Goal: Task Accomplishment & Management: Manage account settings

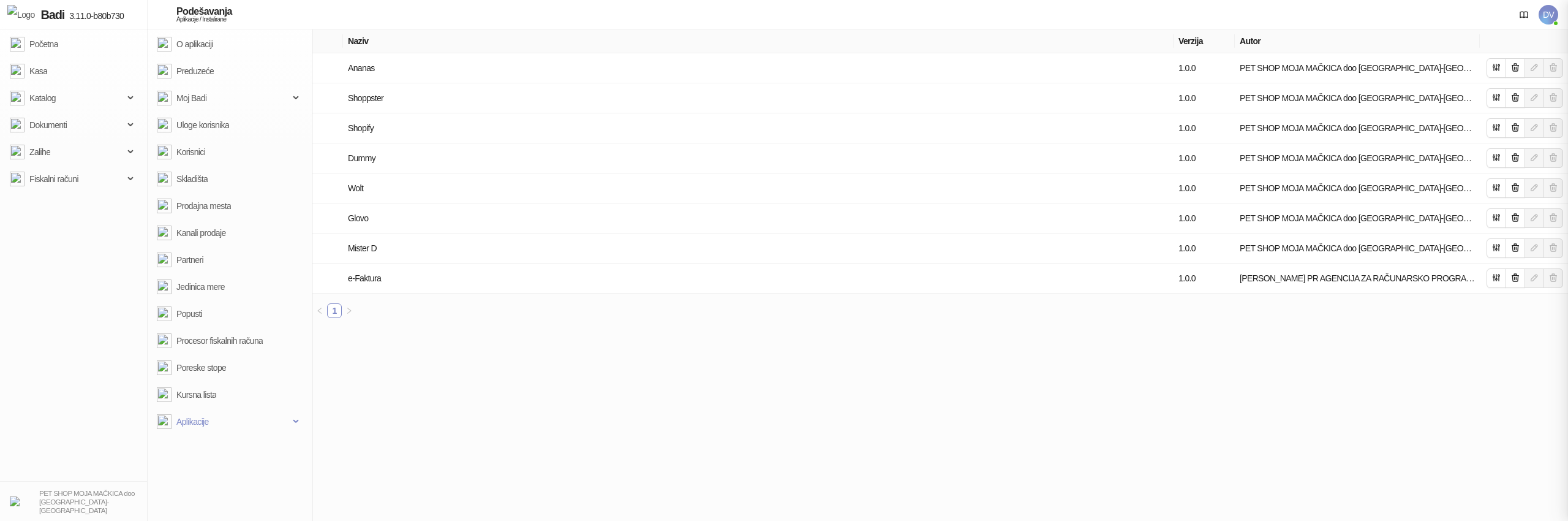
type input "**********"
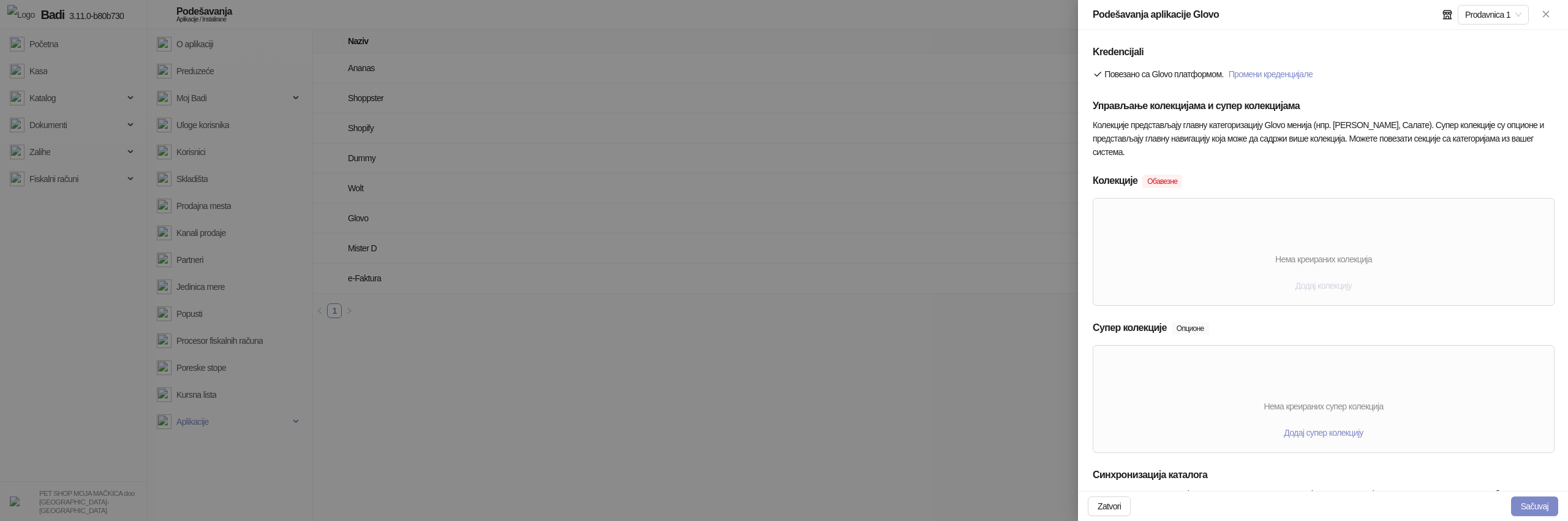
click at [1339, 281] on span "Додај колекцију" at bounding box center [1324, 285] width 57 height 10
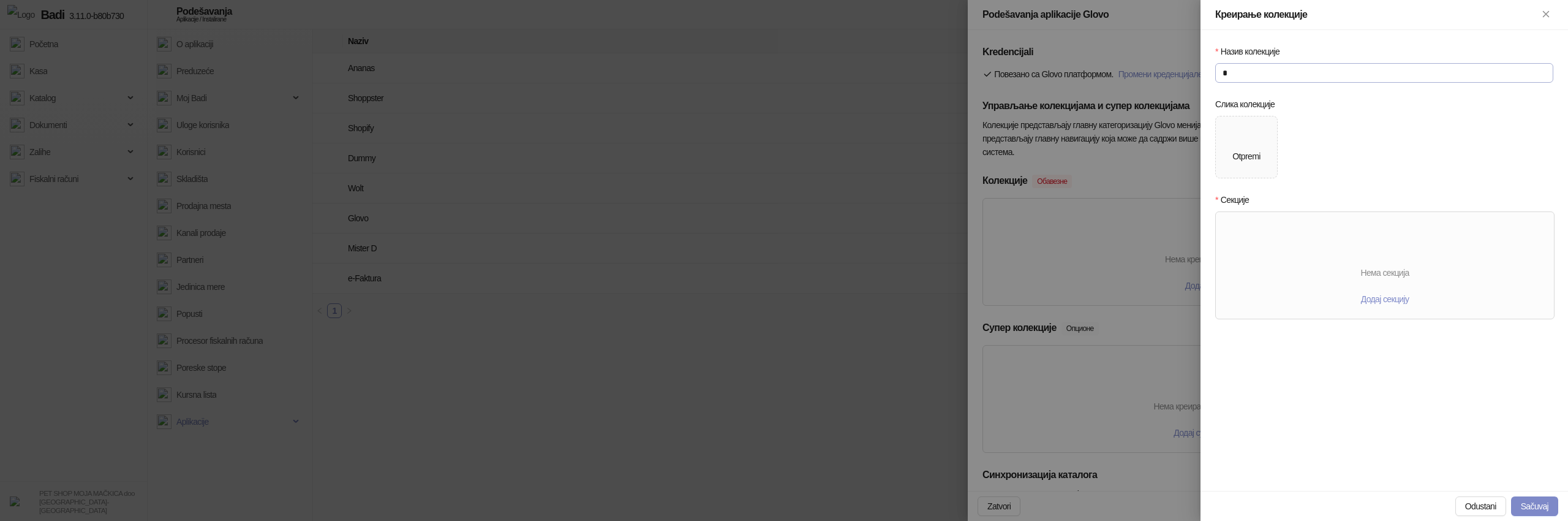
click at [1267, 74] on input "*" at bounding box center [1385, 73] width 338 height 20
type input "****"
click at [1221, 142] on span "Otpremi" at bounding box center [1247, 147] width 62 height 62
click at [1387, 316] on span "Додај секцију" at bounding box center [1385, 319] width 48 height 10
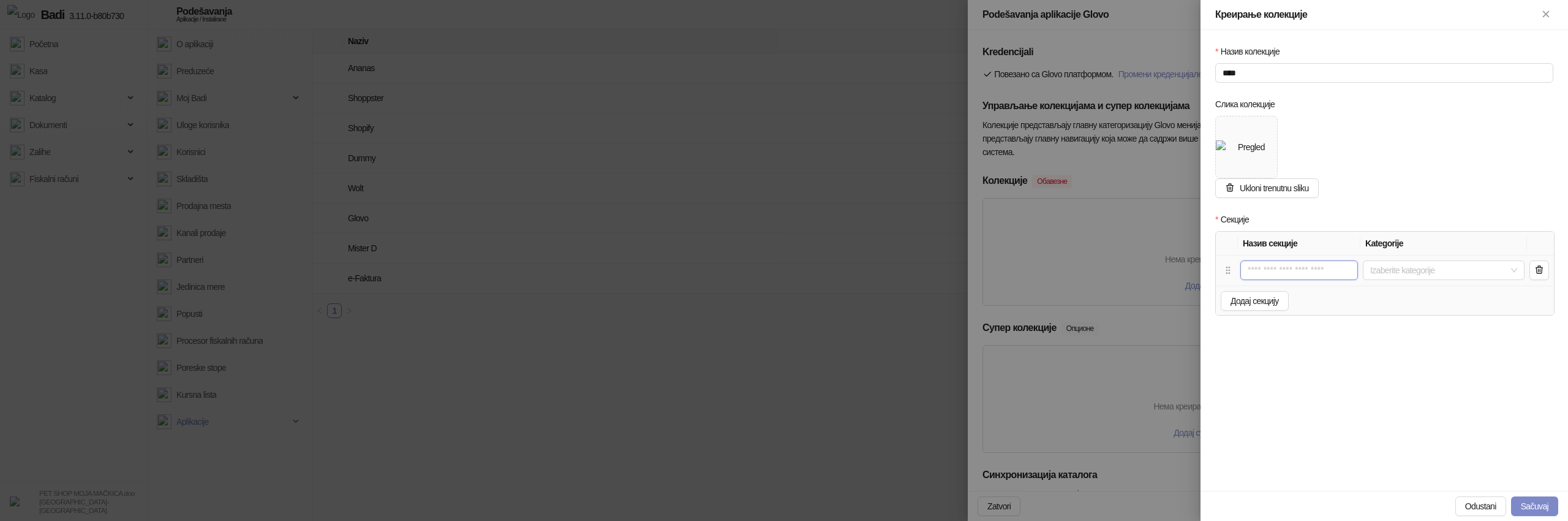
click at [1264, 269] on input "text" at bounding box center [1299, 270] width 118 height 20
click at [1401, 271] on div at bounding box center [1437, 270] width 144 height 17
type input "*"
click at [1368, 311] on span "Select 000" at bounding box center [1373, 312] width 10 height 10
click at [1358, 323] on div "001" at bounding box center [1429, 328] width 186 height 15
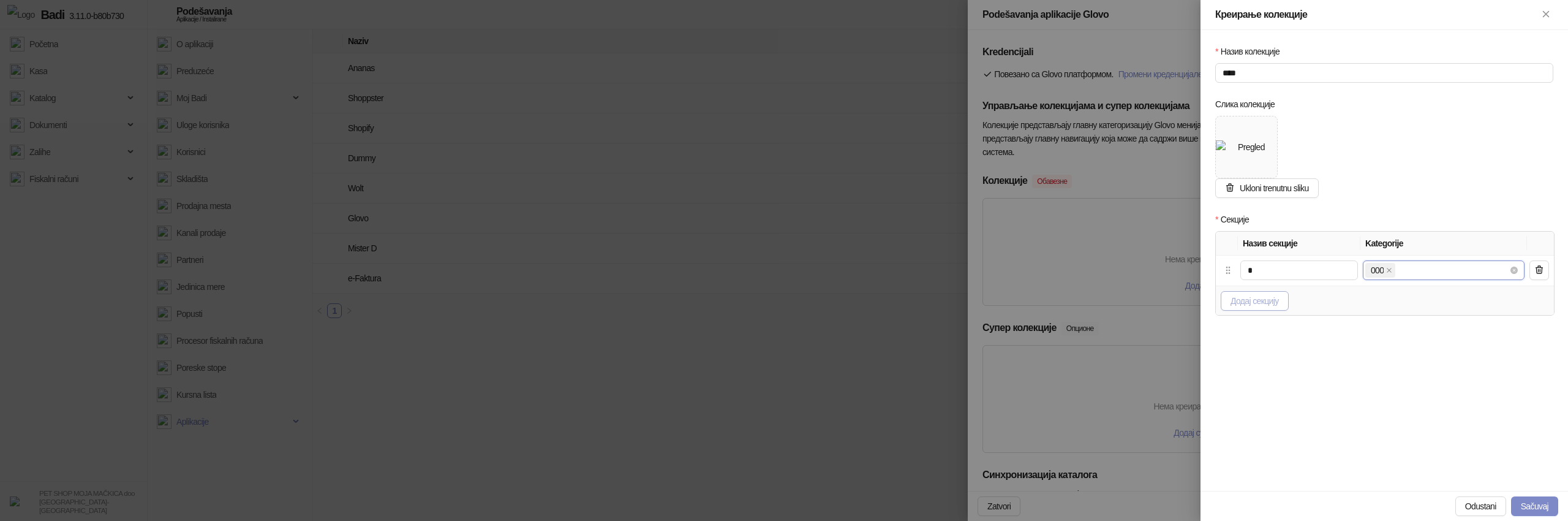
click at [1264, 302] on span "Додај секцију" at bounding box center [1255, 301] width 48 height 10
click at [1265, 301] on input "text" at bounding box center [1299, 300] width 118 height 20
click at [1383, 298] on div at bounding box center [1437, 300] width 144 height 17
type input "*"
click at [1368, 357] on span "Select 001" at bounding box center [1373, 359] width 10 height 10
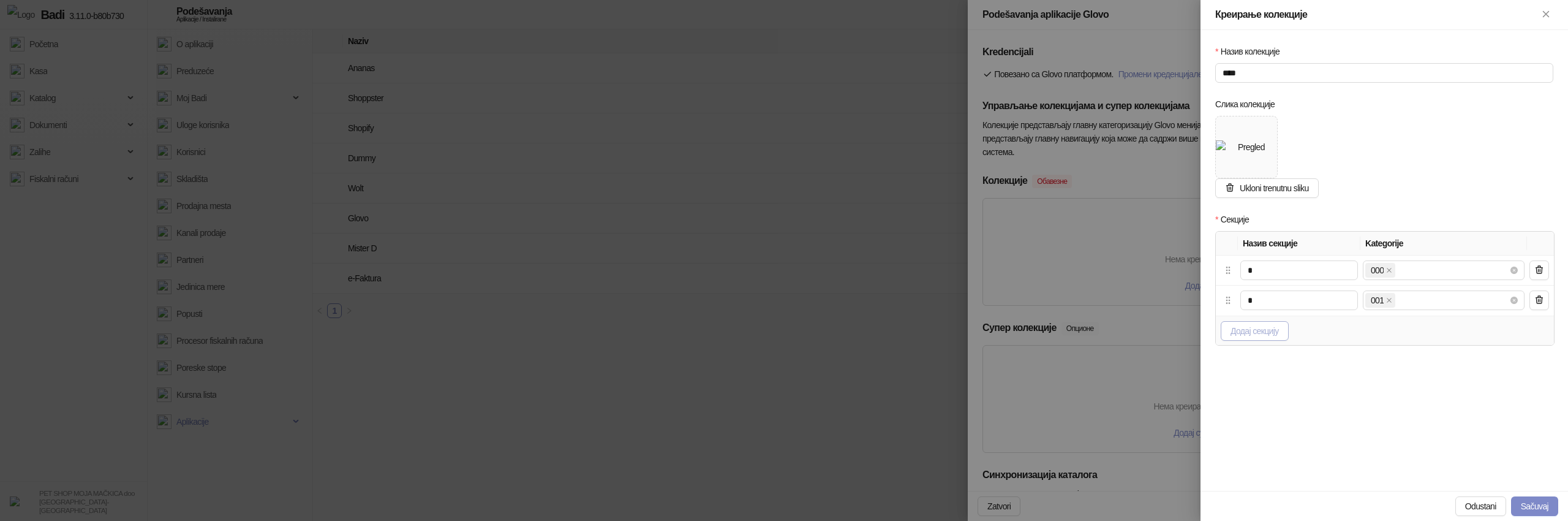
click at [1276, 333] on span "Додај секцију" at bounding box center [1255, 331] width 48 height 10
click at [1278, 330] on input "text" at bounding box center [1299, 331] width 118 height 20
click at [1415, 327] on div at bounding box center [1437, 330] width 144 height 17
type input "*"
click at [1368, 212] on span "Select 003" at bounding box center [1373, 212] width 10 height 10
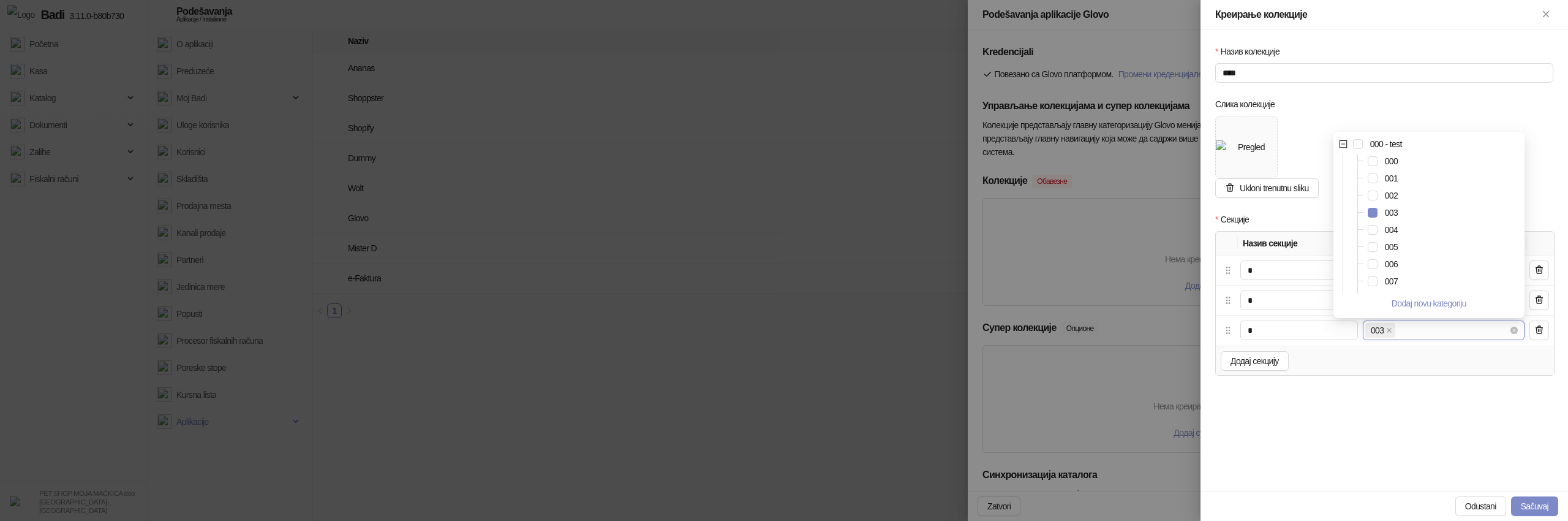
click at [1467, 384] on div "Секције Назив секције Kategorije * 000 + 0 ... * 001 + 0 ... * 003 + 0 ... Дода…" at bounding box center [1384, 301] width 343 height 178
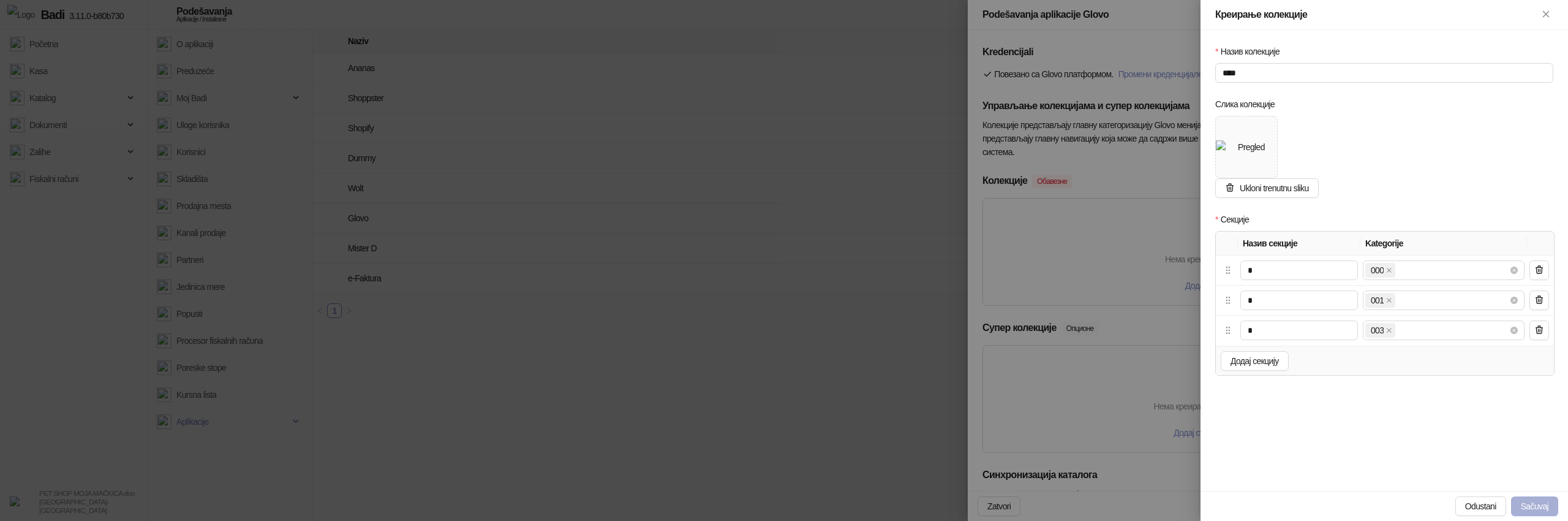
click at [1540, 503] on button "Sačuvaj" at bounding box center [1535, 506] width 47 height 20
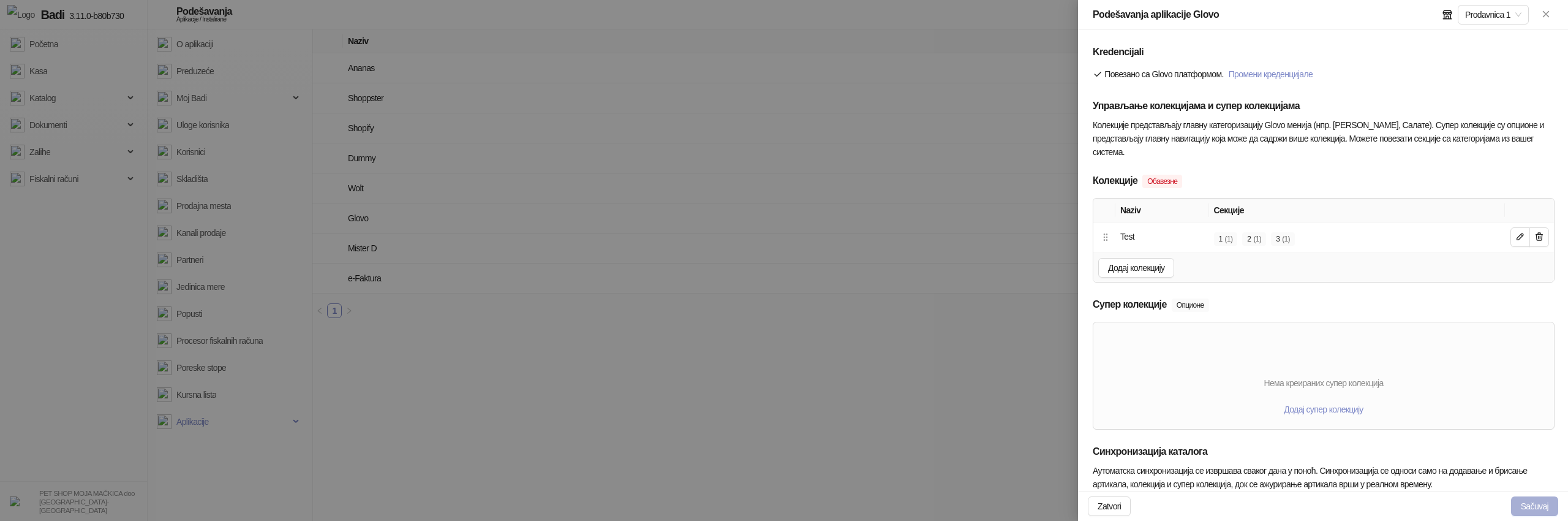
click at [1534, 506] on button "Sačuvaj" at bounding box center [1535, 506] width 47 height 20
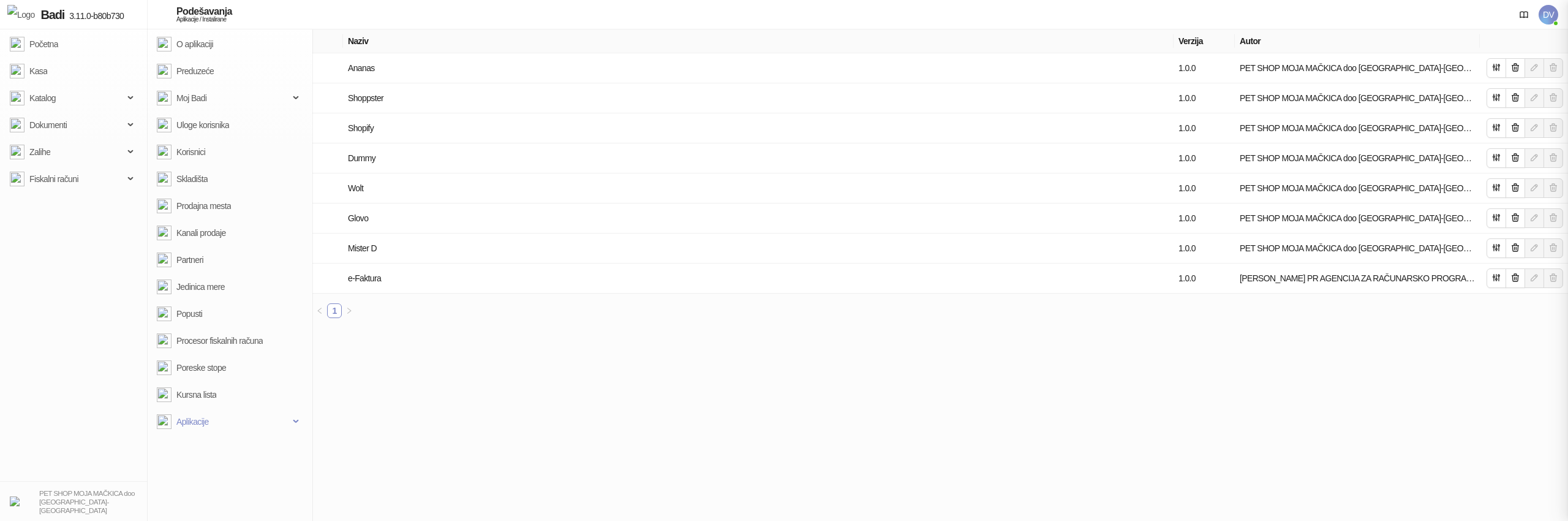
type input "**********"
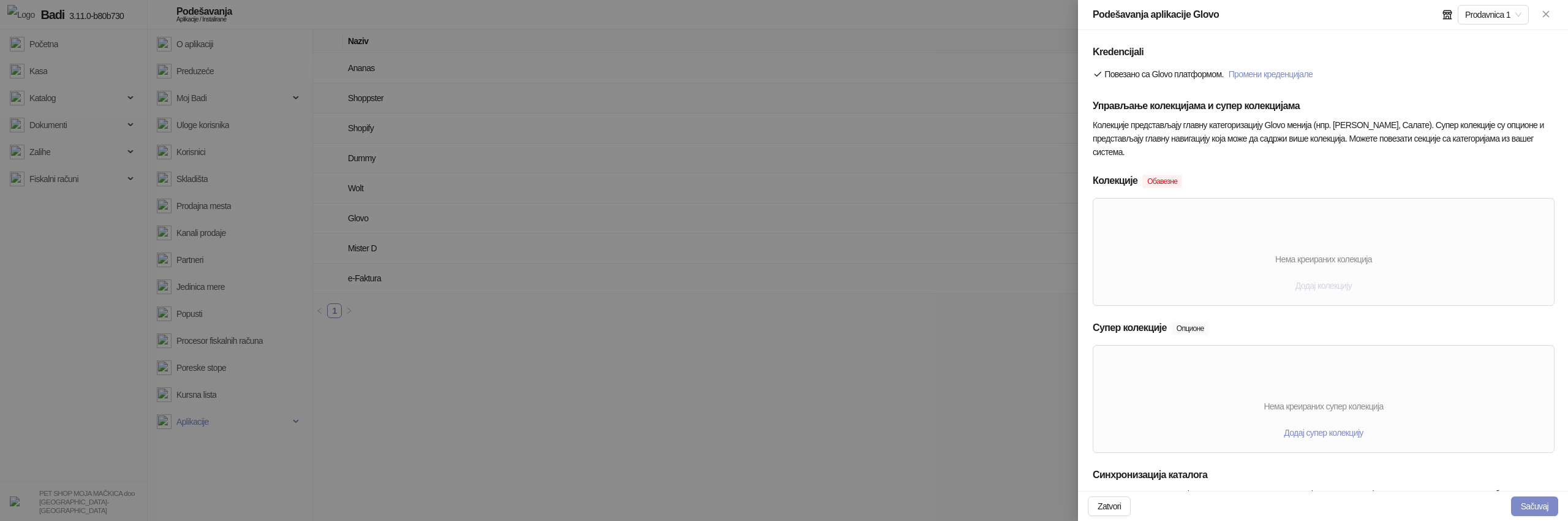
click at [1352, 280] on span "Додај колекцију" at bounding box center [1324, 285] width 57 height 10
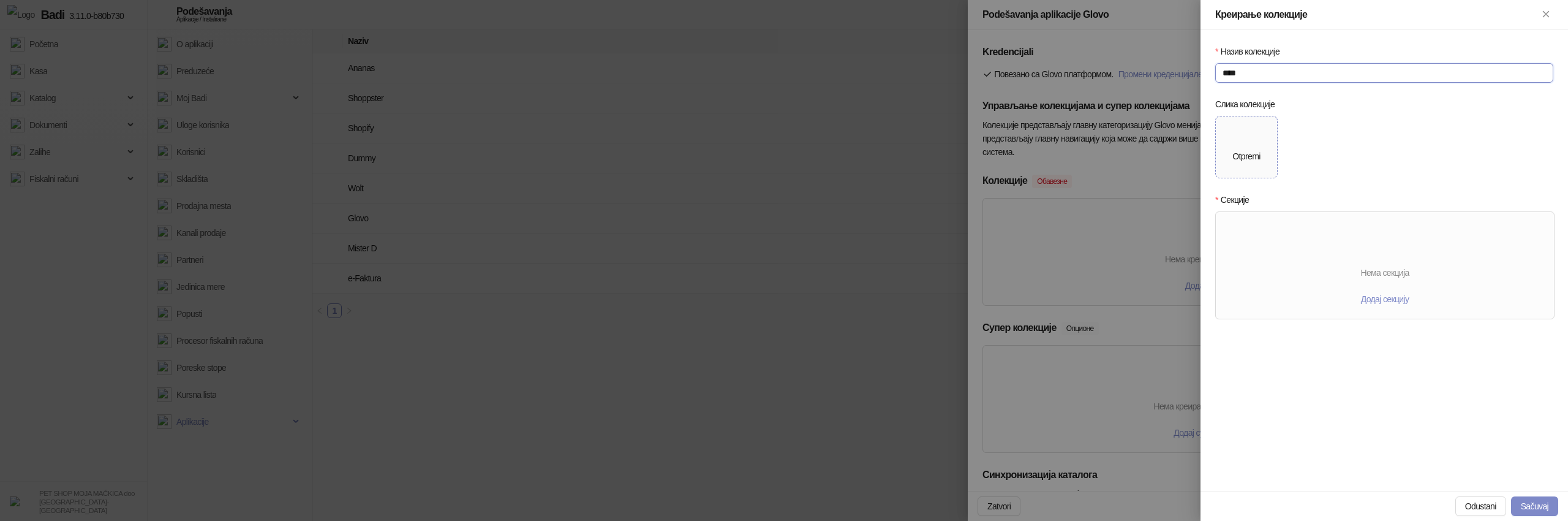
type input "****"
click at [1235, 147] on div "Otpremi" at bounding box center [1246, 147] width 28 height 32
click at [1375, 321] on span "Додај секцију" at bounding box center [1385, 319] width 48 height 10
click at [1288, 269] on input "text" at bounding box center [1299, 270] width 118 height 20
type input "*"
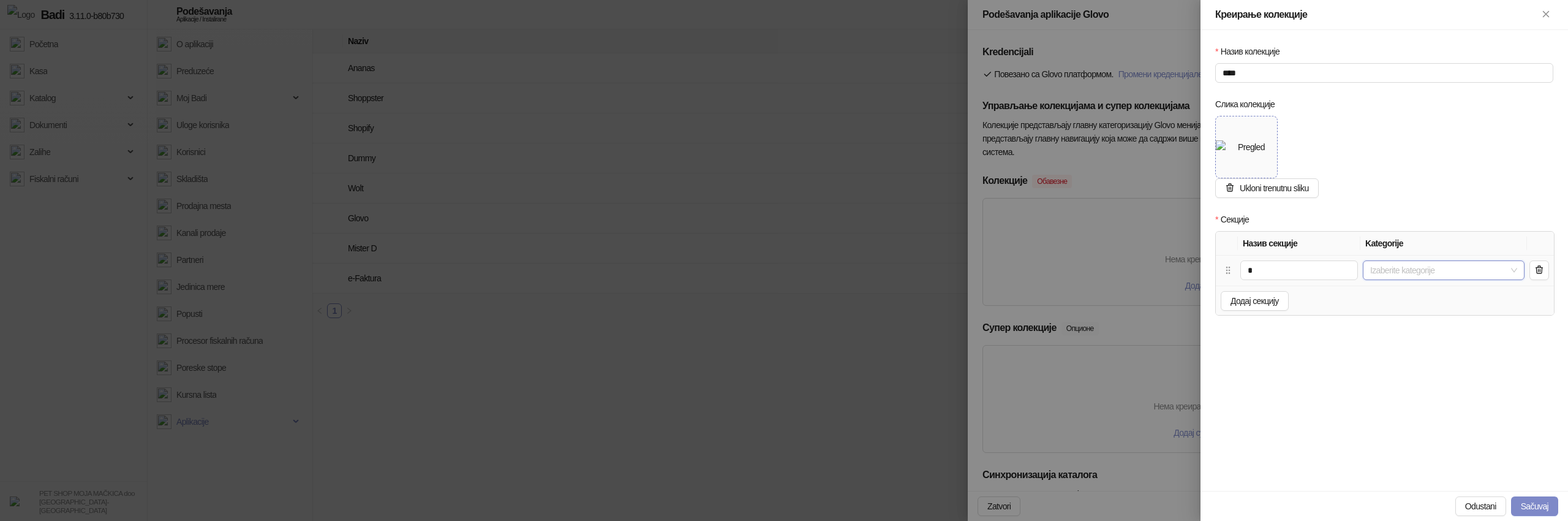
click at [1447, 272] on div at bounding box center [1437, 270] width 144 height 17
click at [1380, 309] on span "000" at bounding box center [1451, 311] width 142 height 15
click at [1271, 309] on button "Додај секцију" at bounding box center [1255, 301] width 68 height 20
click at [1273, 304] on input "text" at bounding box center [1299, 300] width 118 height 20
type input "*"
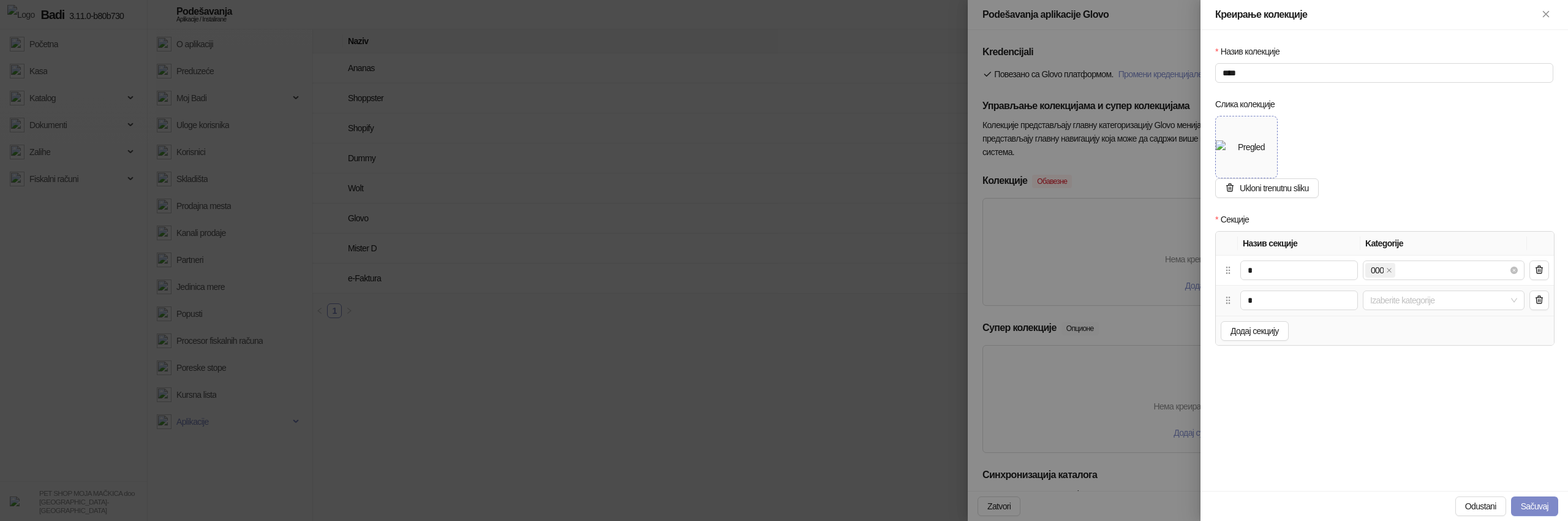
click at [1400, 311] on td "Izaberite kategorije" at bounding box center [1443, 300] width 166 height 30
click at [1400, 305] on div at bounding box center [1437, 300] width 144 height 17
click at [1385, 357] on span "001" at bounding box center [1392, 359] width 13 height 10
click at [1261, 387] on div "Назив колекције **** Слика колекције Ukloni trenutnu sliku Секције Назив секциј…" at bounding box center [1384, 260] width 367 height 461
click at [1541, 503] on button "Sačuvaj" at bounding box center [1535, 506] width 47 height 20
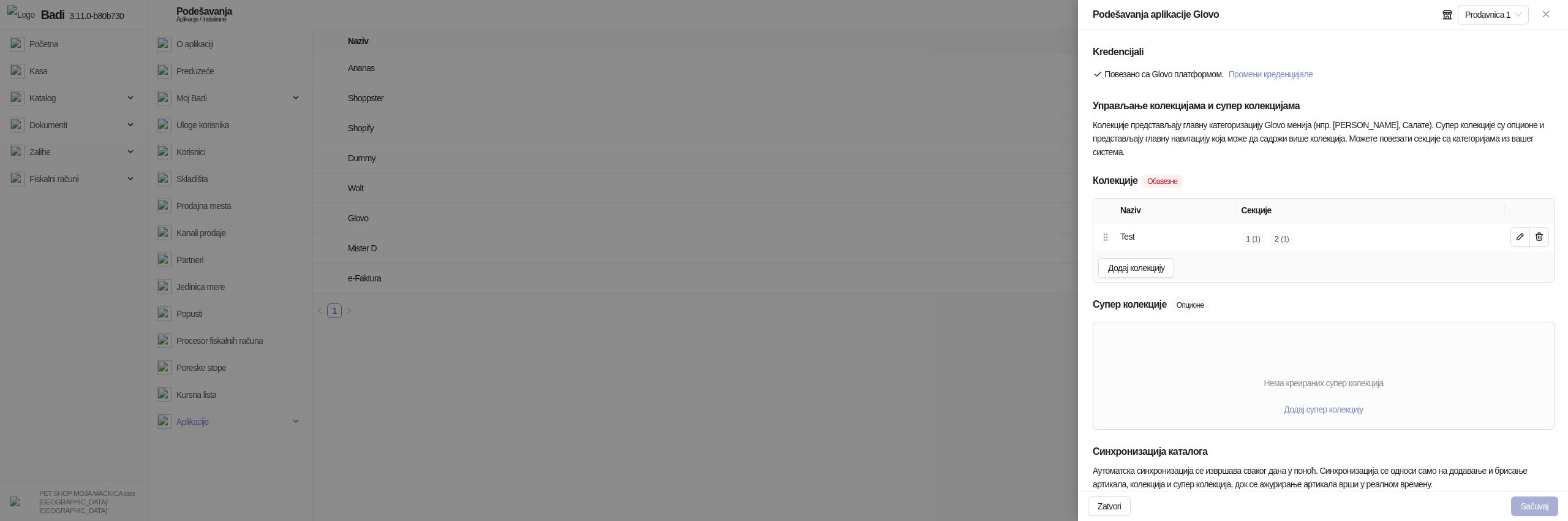
click at [1538, 505] on button "Sačuvaj" at bounding box center [1535, 506] width 47 height 20
click at [1526, 503] on button "Sačuvaj" at bounding box center [1535, 506] width 47 height 20
click at [1518, 500] on button "Sačuvaj" at bounding box center [1535, 506] width 47 height 20
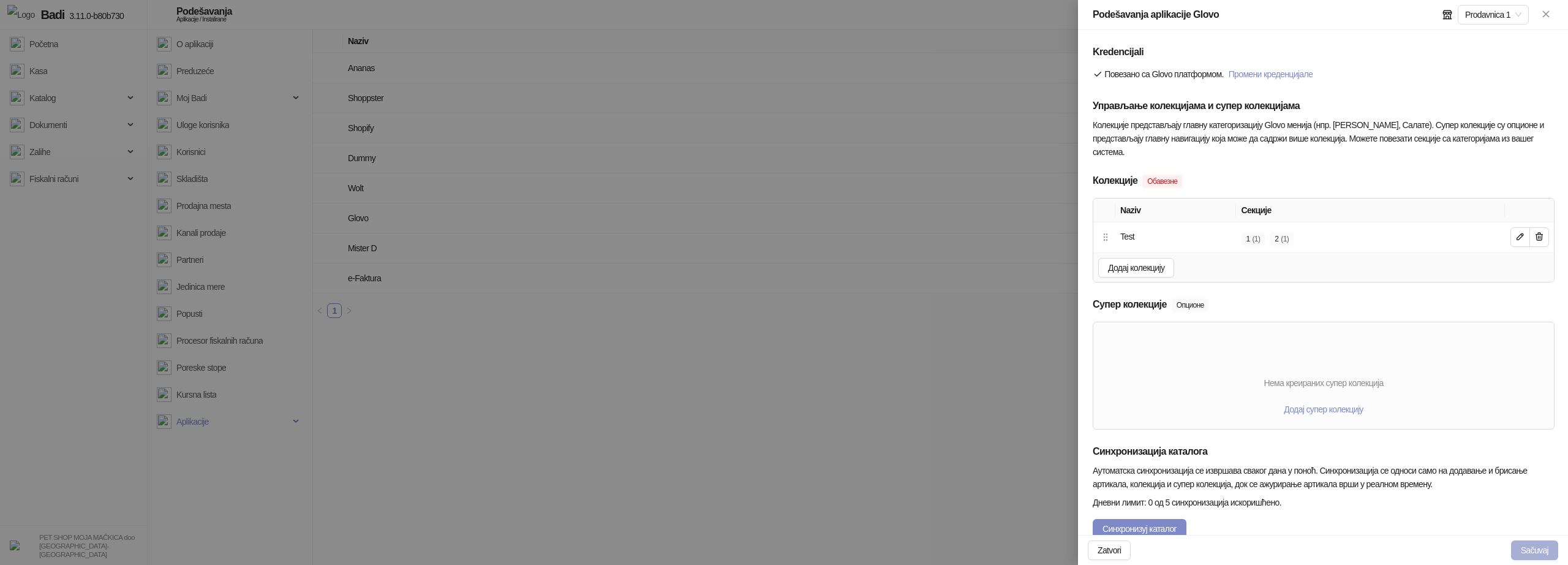
click at [1518, 520] on button "Sačuvaj" at bounding box center [1535, 550] width 47 height 20
click at [1535, 520] on button "Sačuvaj" at bounding box center [1535, 550] width 47 height 20
click at [1531, 520] on button "Sačuvaj" at bounding box center [1535, 550] width 47 height 20
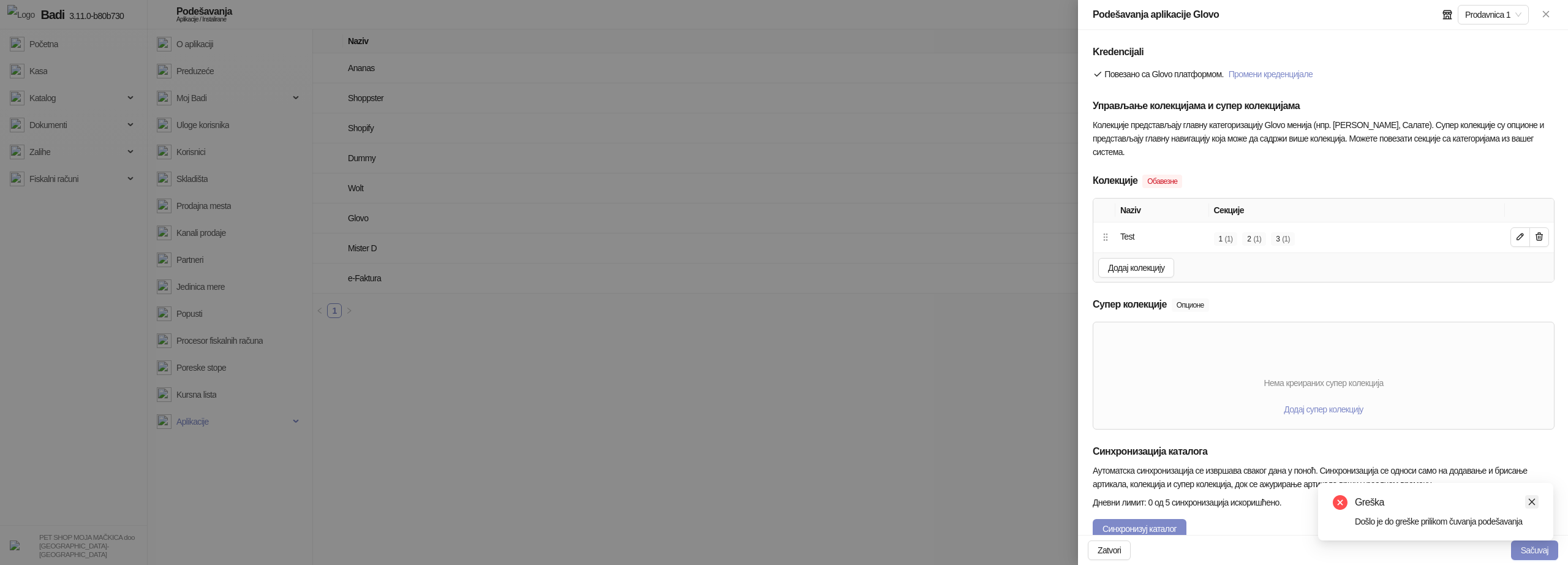
click at [1530, 498] on icon "close" at bounding box center [1532, 502] width 8 height 8
click at [1526, 520] on button "Sačuvaj" at bounding box center [1535, 550] width 47 height 20
click at [1530, 520] on button "Sačuvaj" at bounding box center [1535, 550] width 47 height 20
click at [1535, 520] on button "Sačuvaj" at bounding box center [1535, 550] width 47 height 20
click at [1533, 520] on div "Podešavanja su uspešno sačuvana" at bounding box center [1436, 518] width 235 height 44
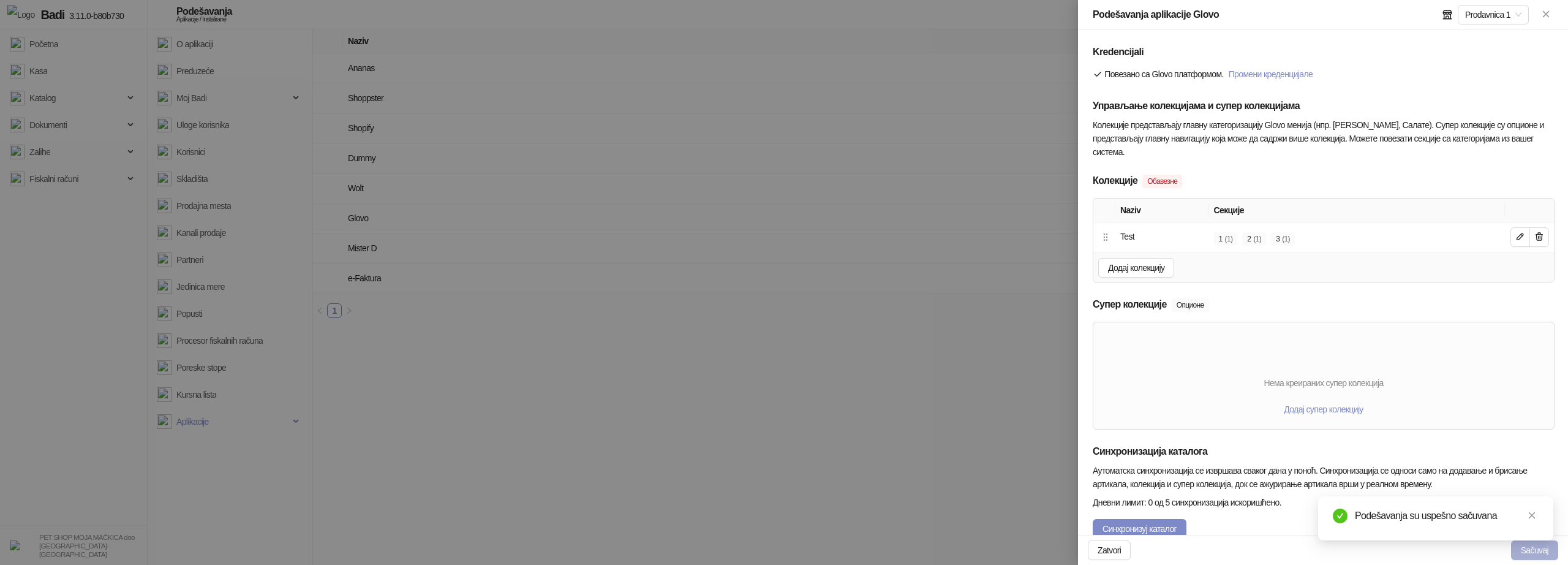
click at [1531, 520] on button "Sačuvaj" at bounding box center [1535, 550] width 47 height 20
click at [1521, 520] on button "Sačuvaj" at bounding box center [1535, 550] width 47 height 20
click at [1516, 520] on button "Sačuvaj" at bounding box center [1535, 550] width 47 height 20
type input "**********"
click at [1334, 402] on button "Додај супер колекцију" at bounding box center [1323, 409] width 98 height 20
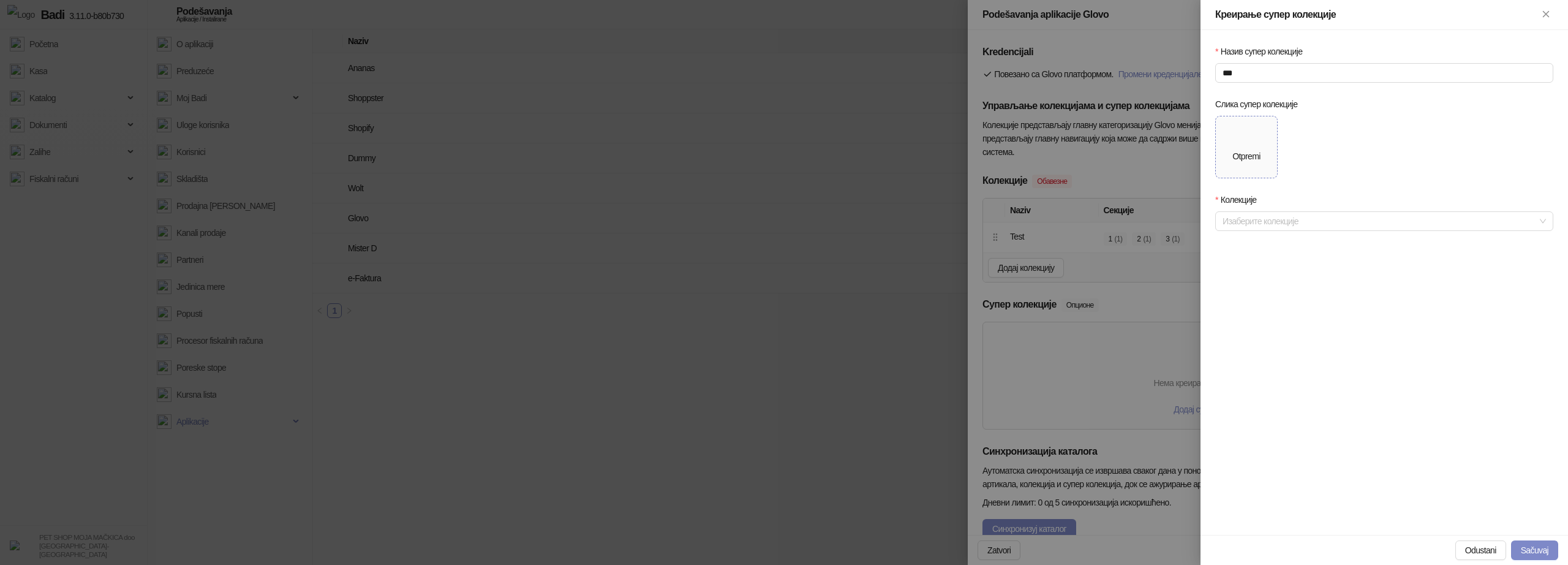
type input "***"
click at [1249, 170] on span "Otpremi" at bounding box center [1247, 147] width 62 height 62
click at [1332, 230] on div "Колекције" at bounding box center [1385, 222] width 338 height 18
click at [1318, 241] on div at bounding box center [1378, 241] width 321 height 17
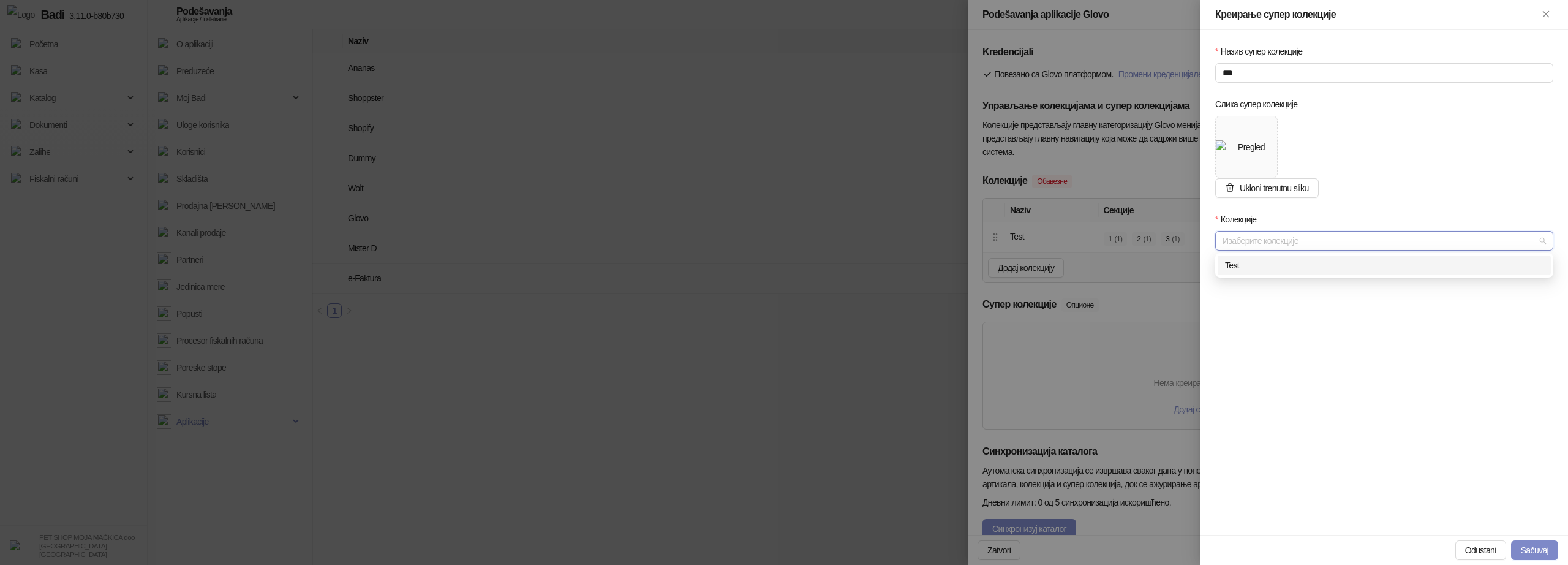
click at [1240, 275] on div "Test" at bounding box center [1384, 266] width 333 height 20
click at [1523, 508] on div "Назив супер колекције *** Слика супер колекције Ukloni trenutnu sliku Колекције…" at bounding box center [1384, 282] width 367 height 505
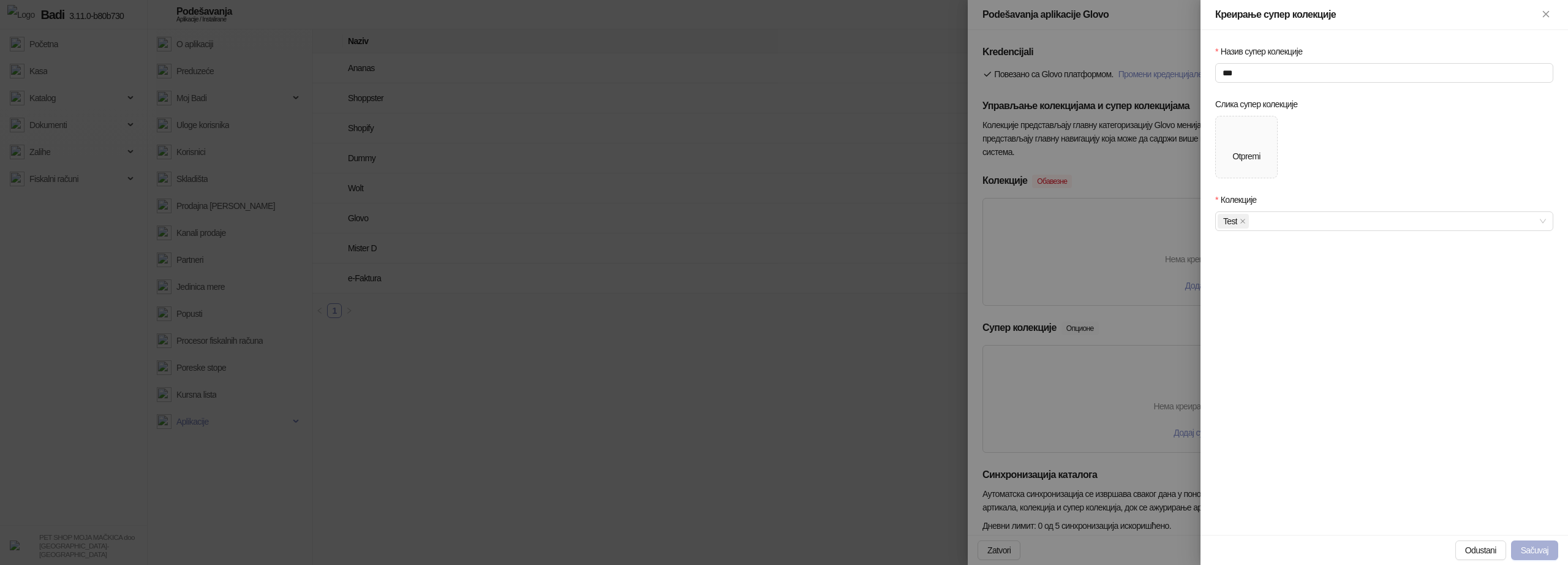
click at [1526, 545] on button "Sačuvaj" at bounding box center [1535, 550] width 47 height 20
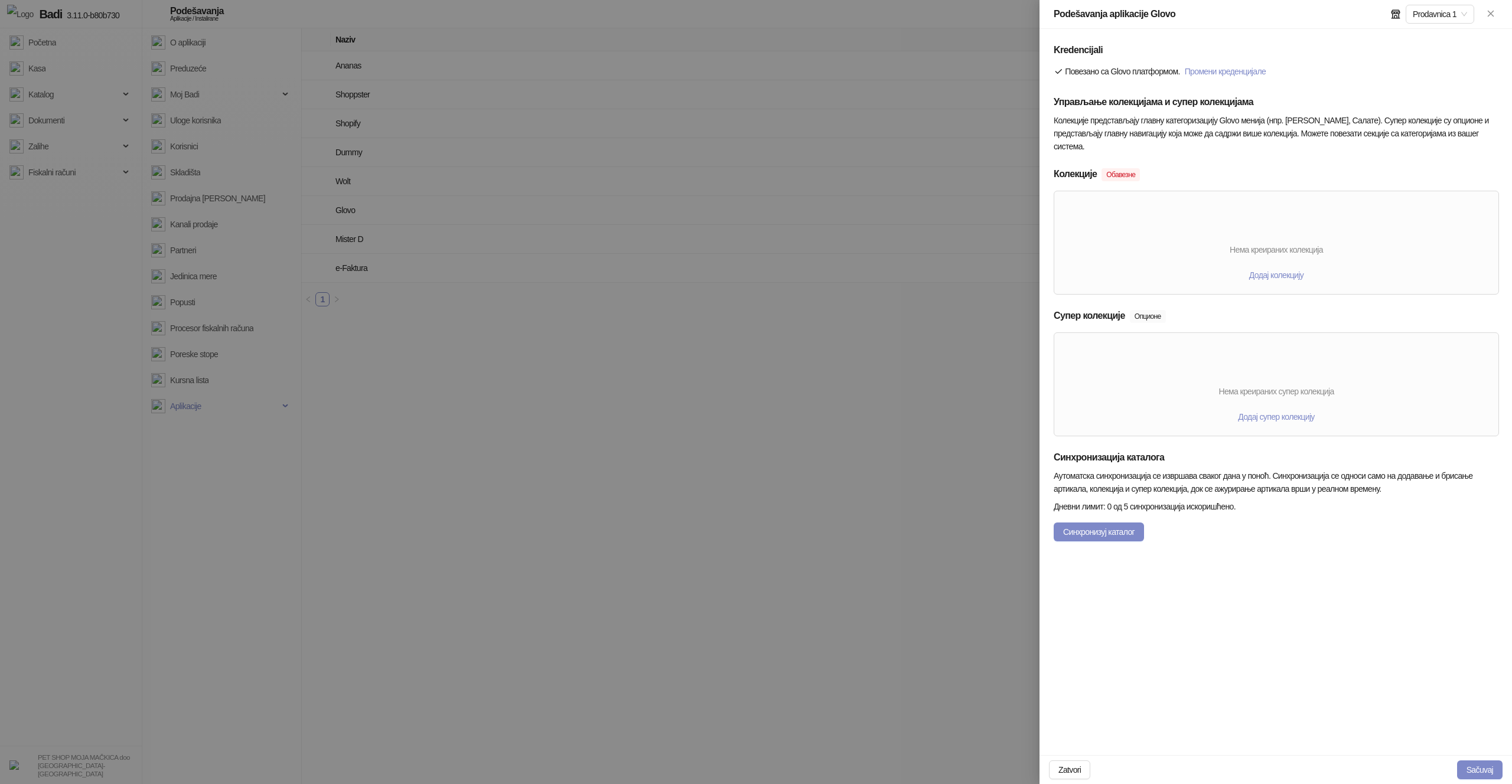
type input "**********"
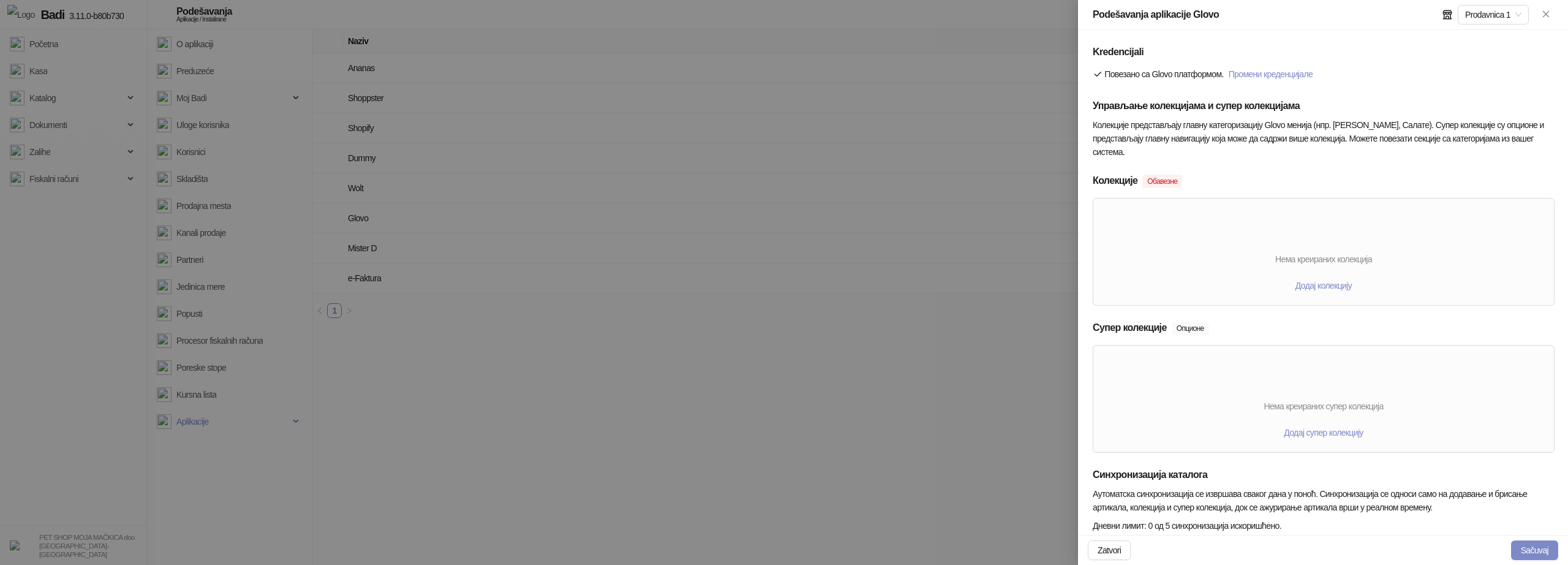
type input "**********"
click at [1471, 458] on form "**********" at bounding box center [1323, 303] width 461 height 517
click at [1160, 431] on div "Додај супер колекцију" at bounding box center [1324, 433] width 461 height 20
type input "**********"
click at [1238, 321] on h5 "Супер колекције Опционе" at bounding box center [1323, 328] width 461 height 15
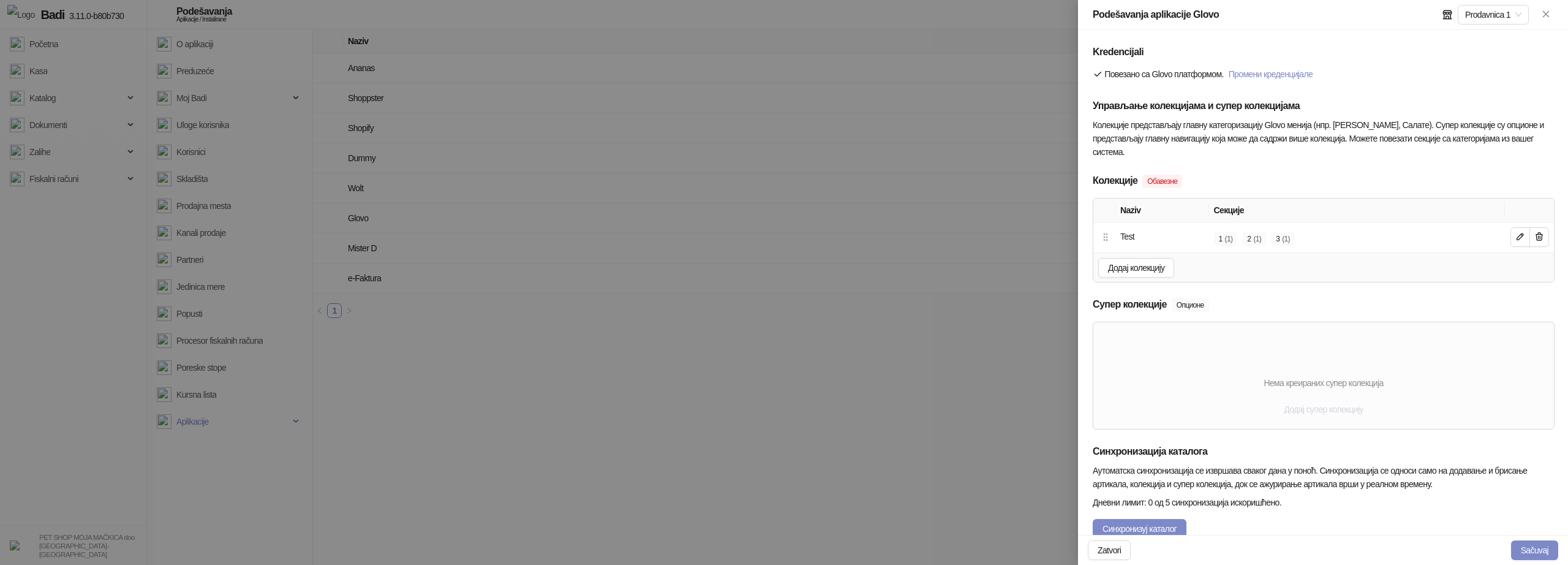
type input "**********"
click at [1341, 406] on span "Додај супер колекцију" at bounding box center [1324, 409] width 79 height 10
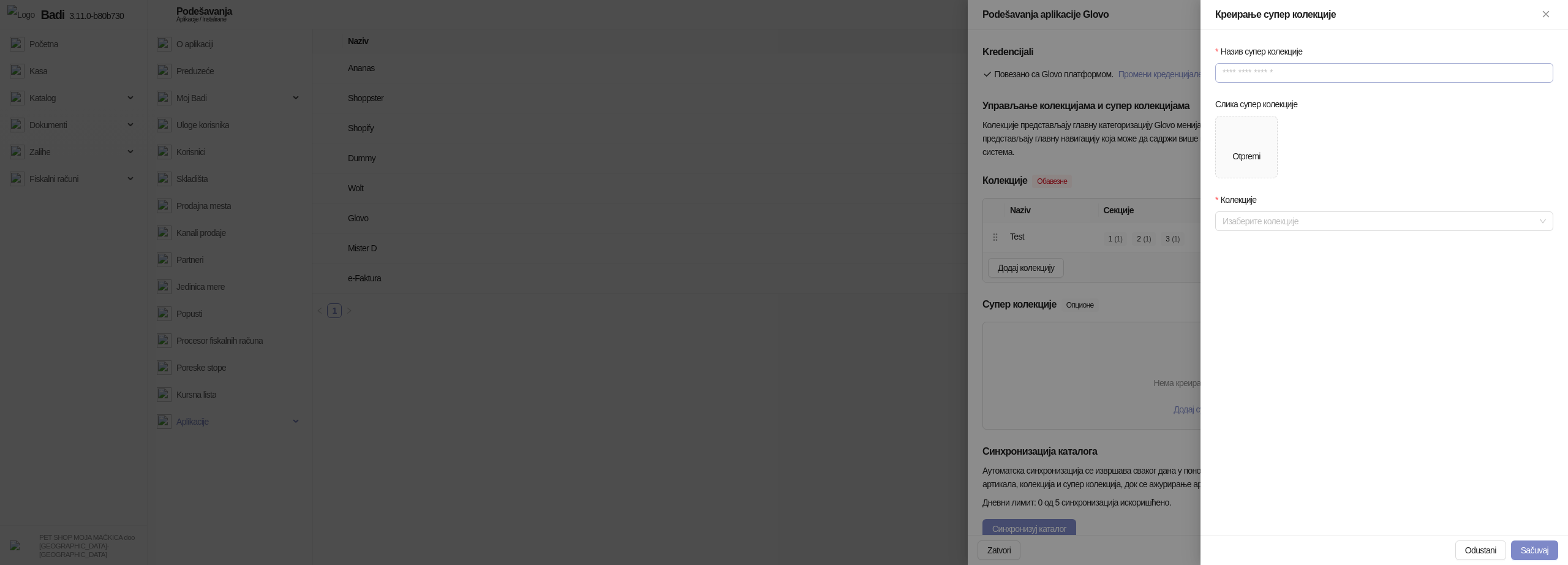
click at [1295, 65] on input "Назив супер колекције" at bounding box center [1385, 73] width 338 height 20
type input "********"
click at [1253, 148] on div "Otpremi" at bounding box center [1246, 147] width 28 height 32
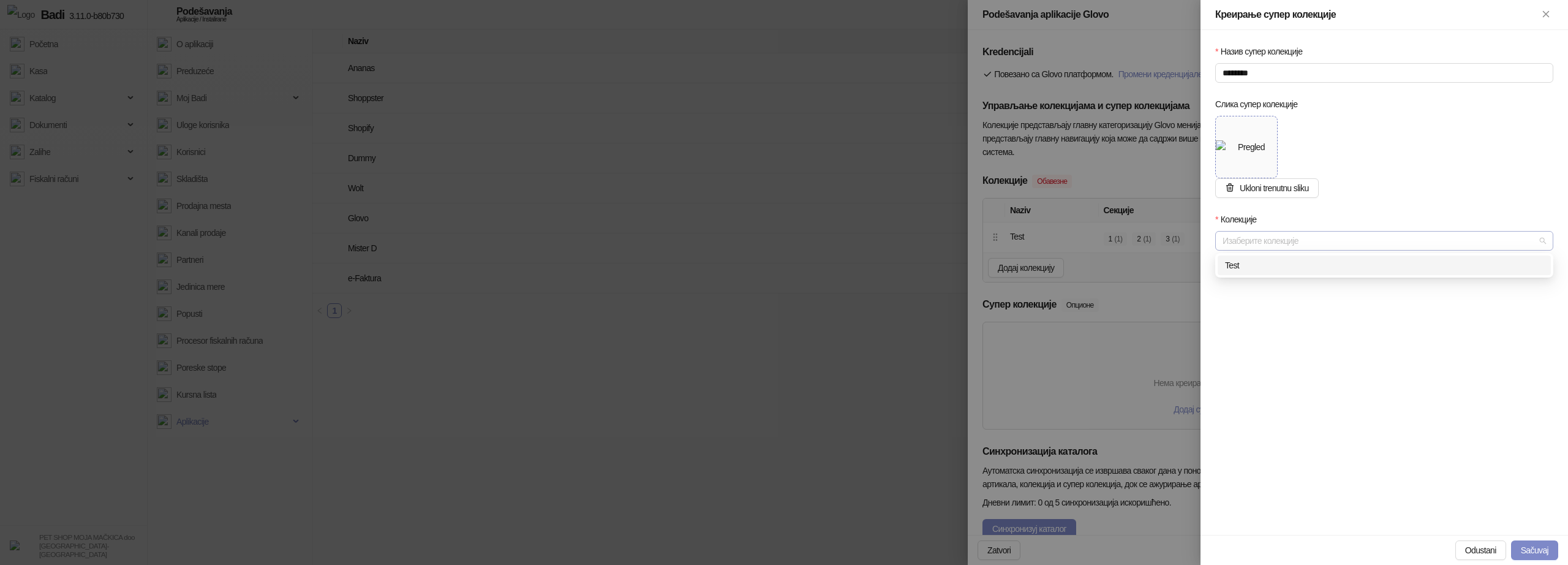
click at [1265, 236] on div at bounding box center [1378, 241] width 321 height 17
click at [1249, 266] on div "Test" at bounding box center [1385, 265] width 319 height 13
click at [1550, 554] on button "Sačuvaj" at bounding box center [1535, 550] width 47 height 20
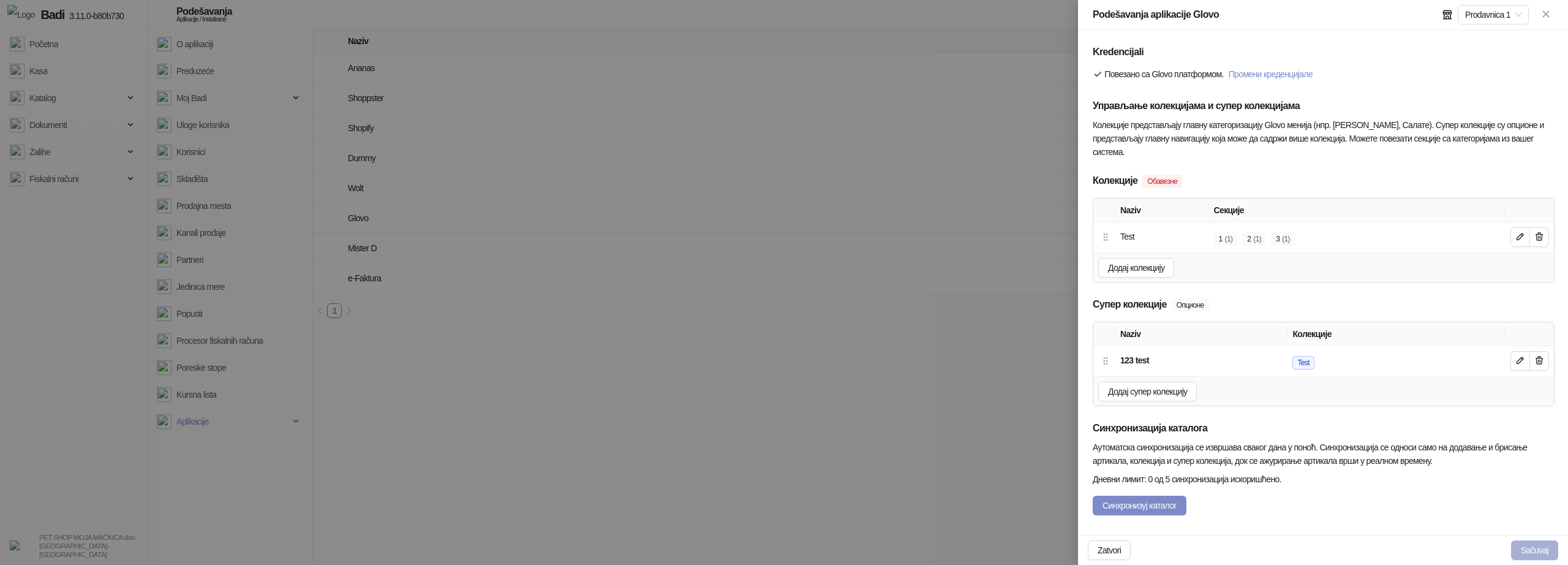
click at [1526, 547] on button "Sačuvaj" at bounding box center [1535, 550] width 47 height 20
click at [636, 445] on div at bounding box center [784, 282] width 1568 height 565
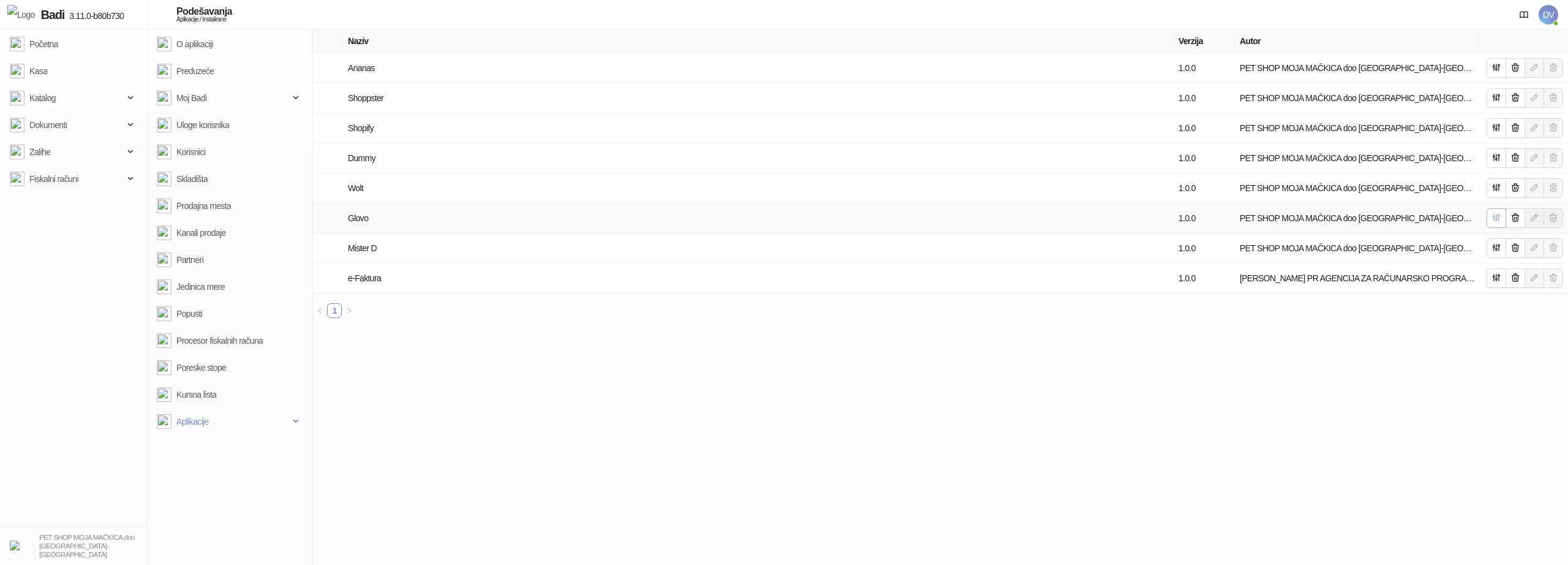
click at [1497, 225] on button "button" at bounding box center [1497, 218] width 20 height 20
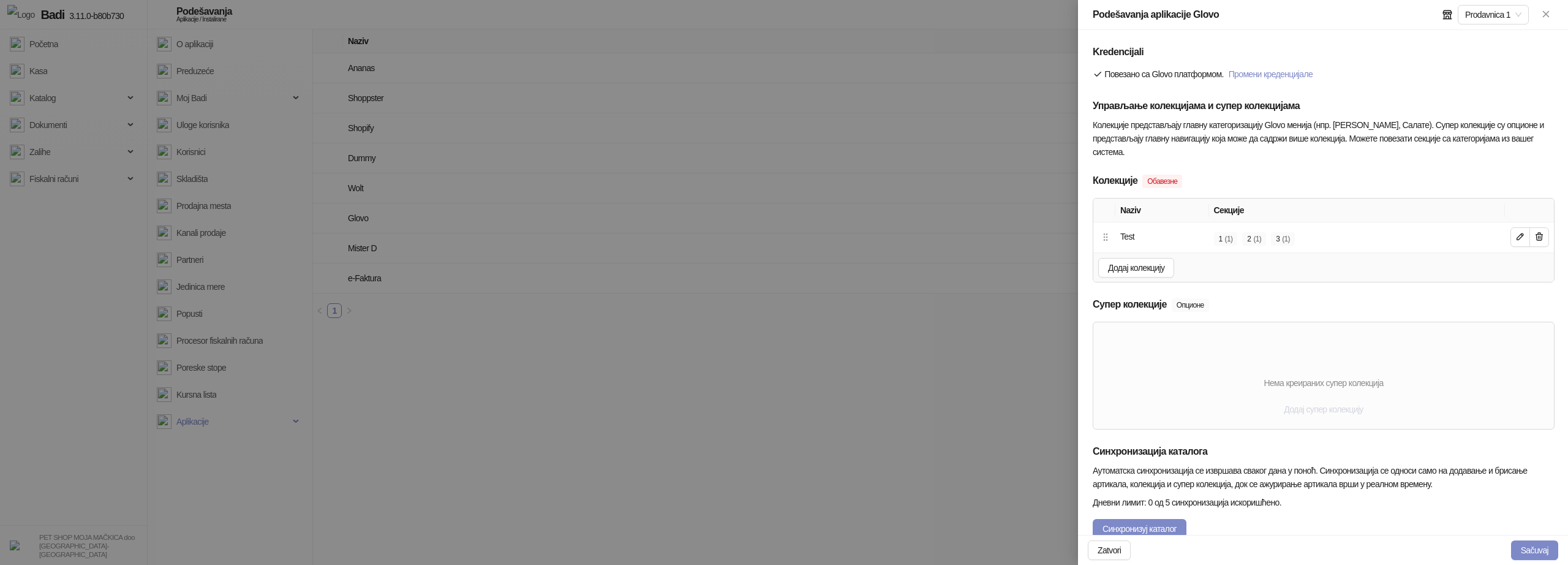
click at [1320, 409] on span "Додај супер колекцију" at bounding box center [1324, 409] width 79 height 10
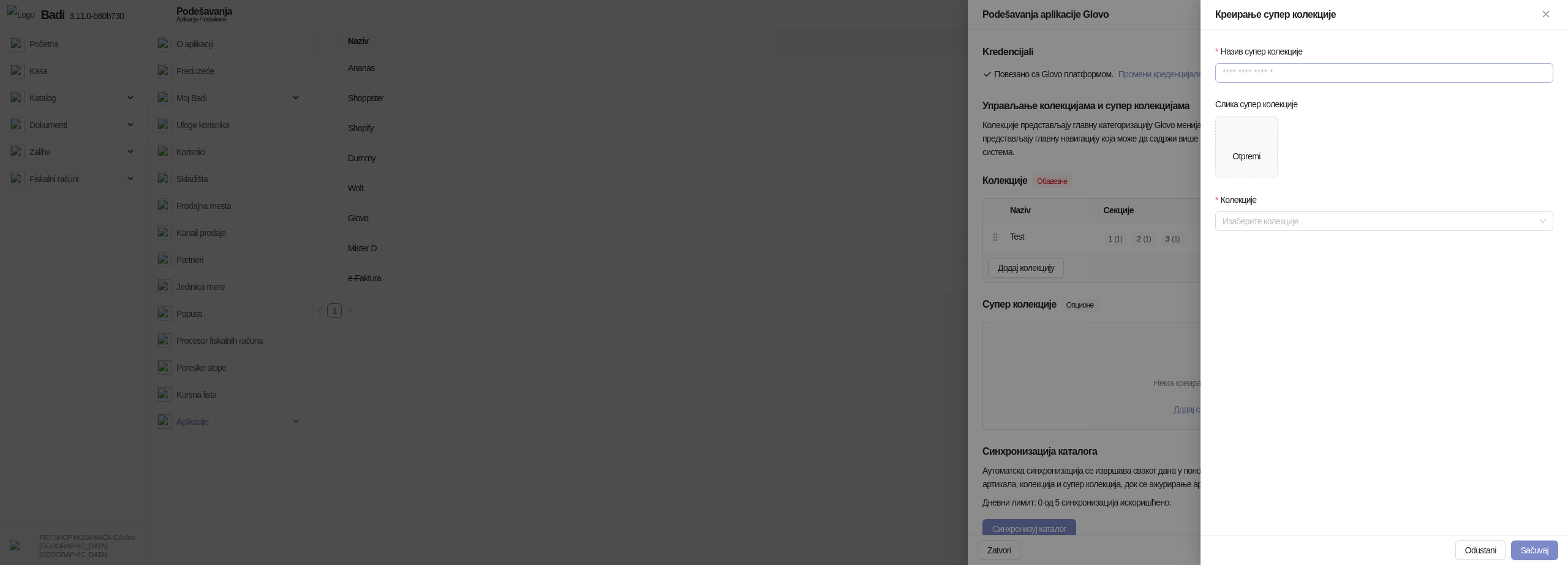
click at [1290, 74] on input "Назив супер колекције" at bounding box center [1385, 73] width 338 height 20
type input "********"
click at [1275, 219] on div at bounding box center [1378, 221] width 321 height 17
click at [1263, 246] on div "Test" at bounding box center [1385, 245] width 319 height 13
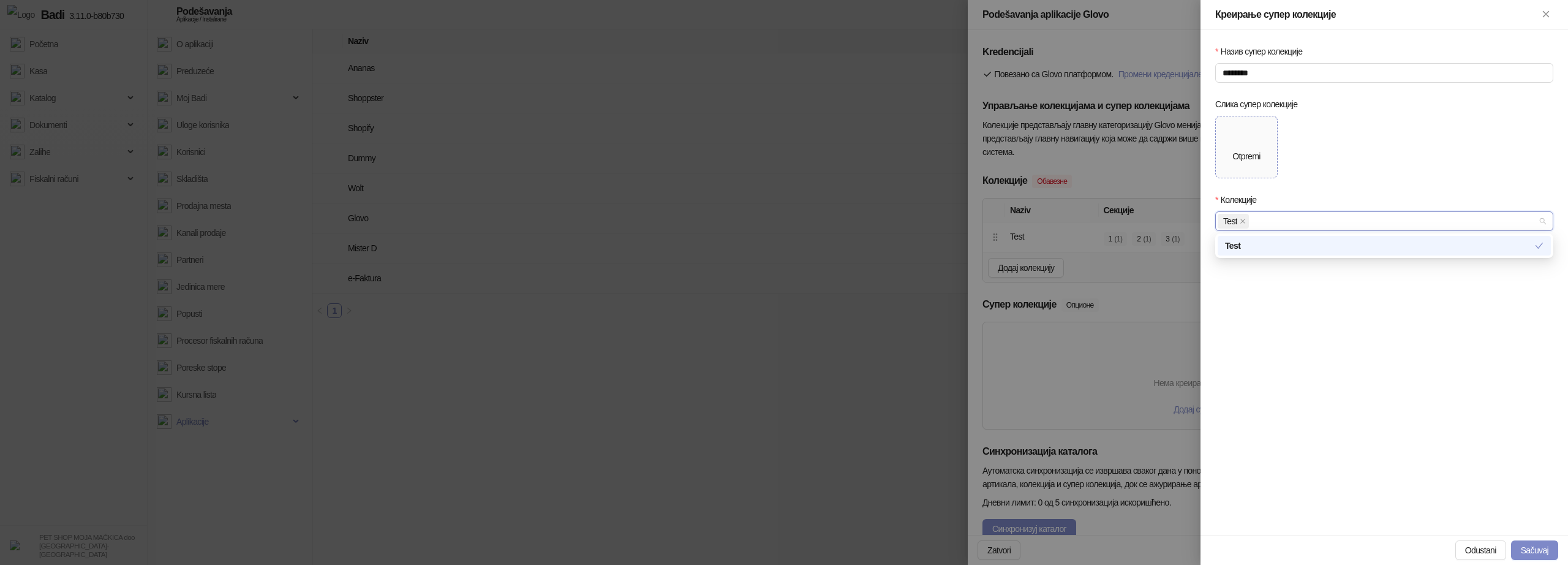
click at [1260, 149] on div "Otpremi" at bounding box center [1246, 147] width 28 height 32
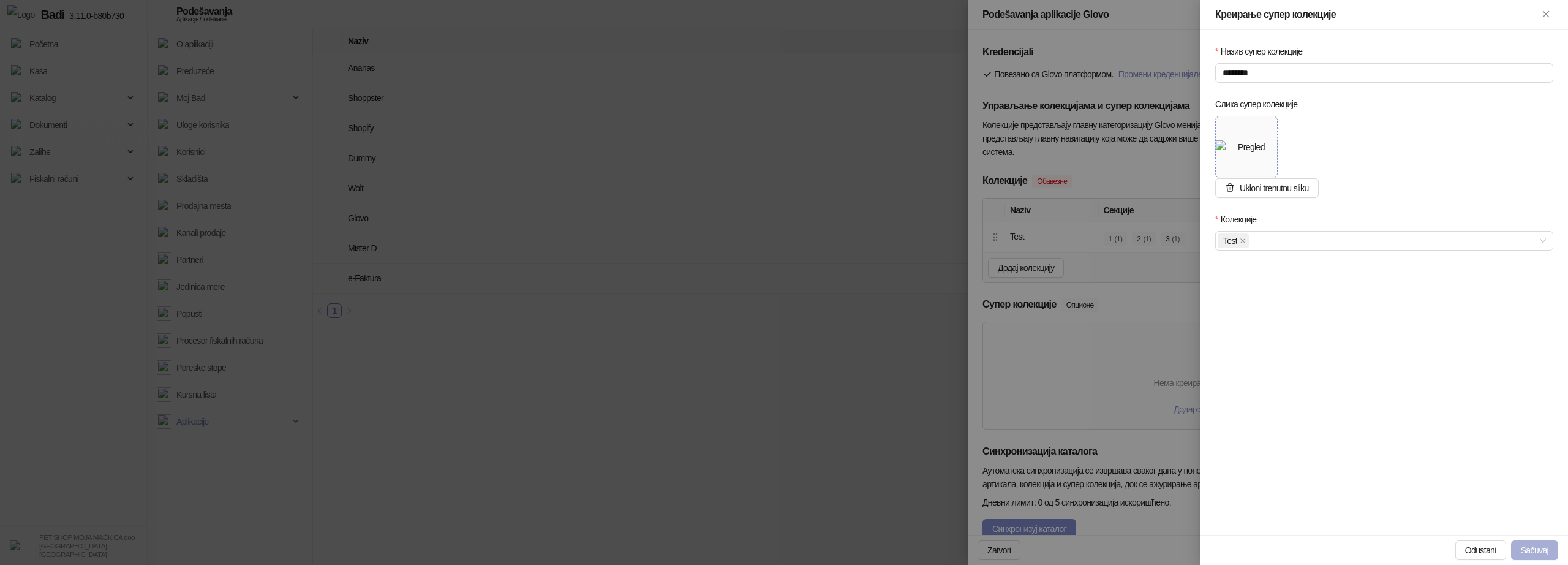
click at [1539, 547] on button "Sačuvaj" at bounding box center [1535, 550] width 47 height 20
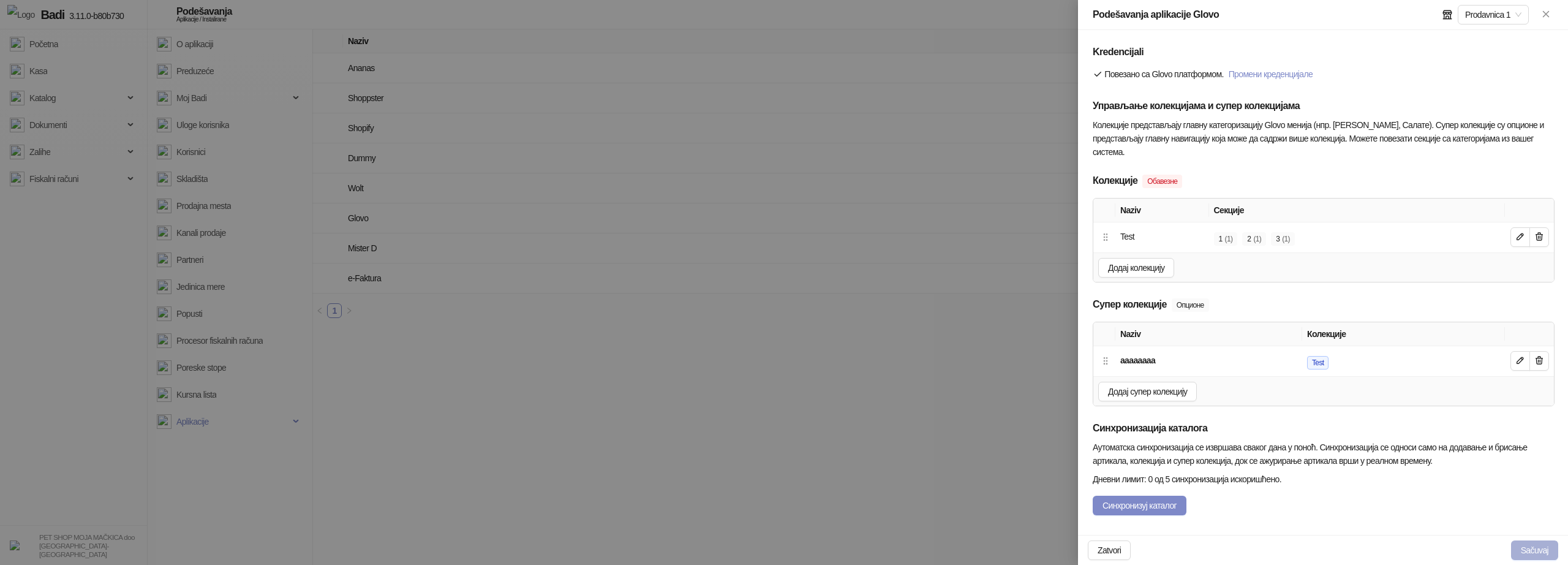
click at [1528, 544] on button "Sačuvaj" at bounding box center [1535, 550] width 47 height 20
click at [1539, 550] on button "Sačuvaj" at bounding box center [1535, 550] width 47 height 20
click at [1537, 358] on icon "button" at bounding box center [1540, 360] width 10 height 10
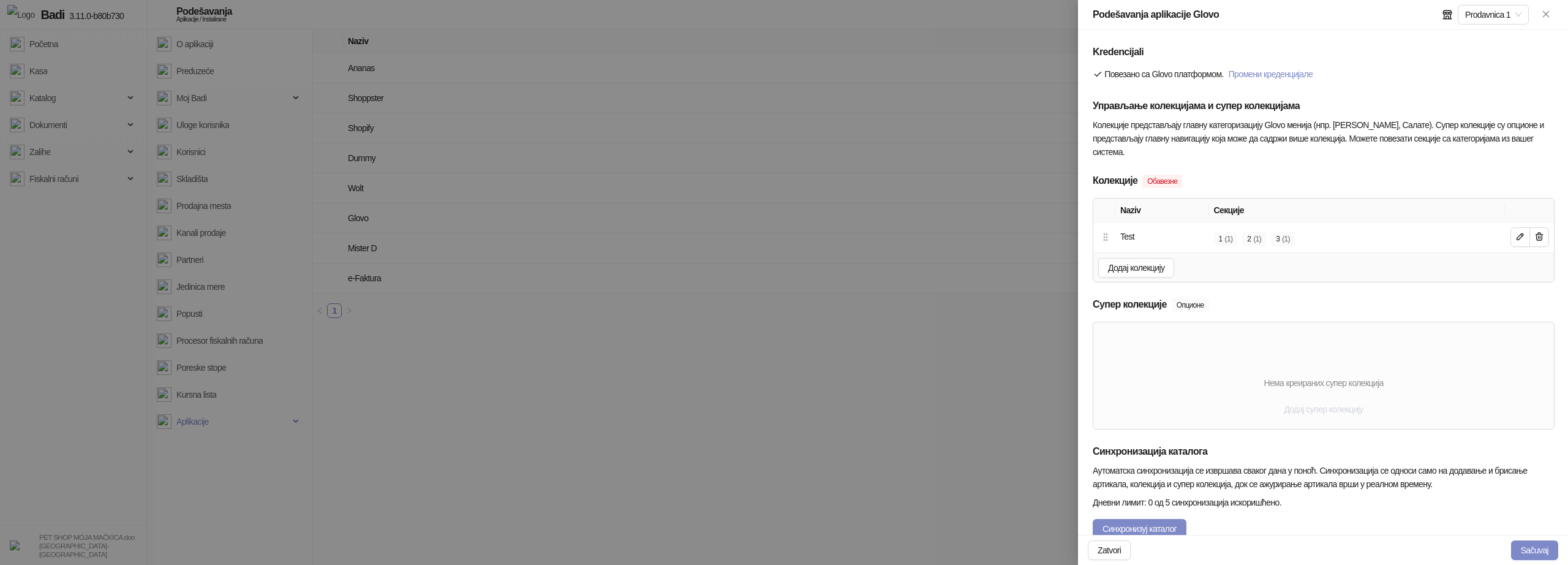
click at [1330, 412] on span "Додај супер колекцију" at bounding box center [1324, 409] width 79 height 10
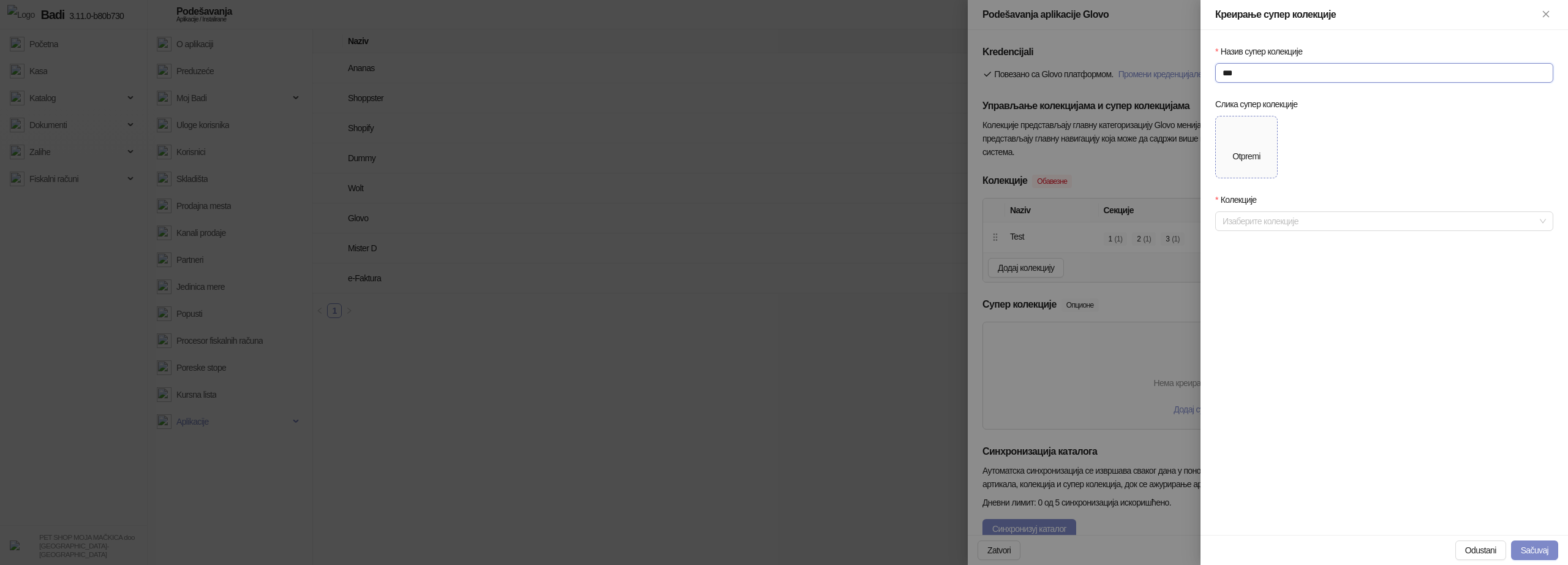
type input "***"
click at [1257, 143] on div "Otpremi" at bounding box center [1246, 147] width 28 height 32
click at [1263, 225] on div at bounding box center [1378, 221] width 321 height 17
click at [1247, 239] on div "Test" at bounding box center [1385, 245] width 319 height 13
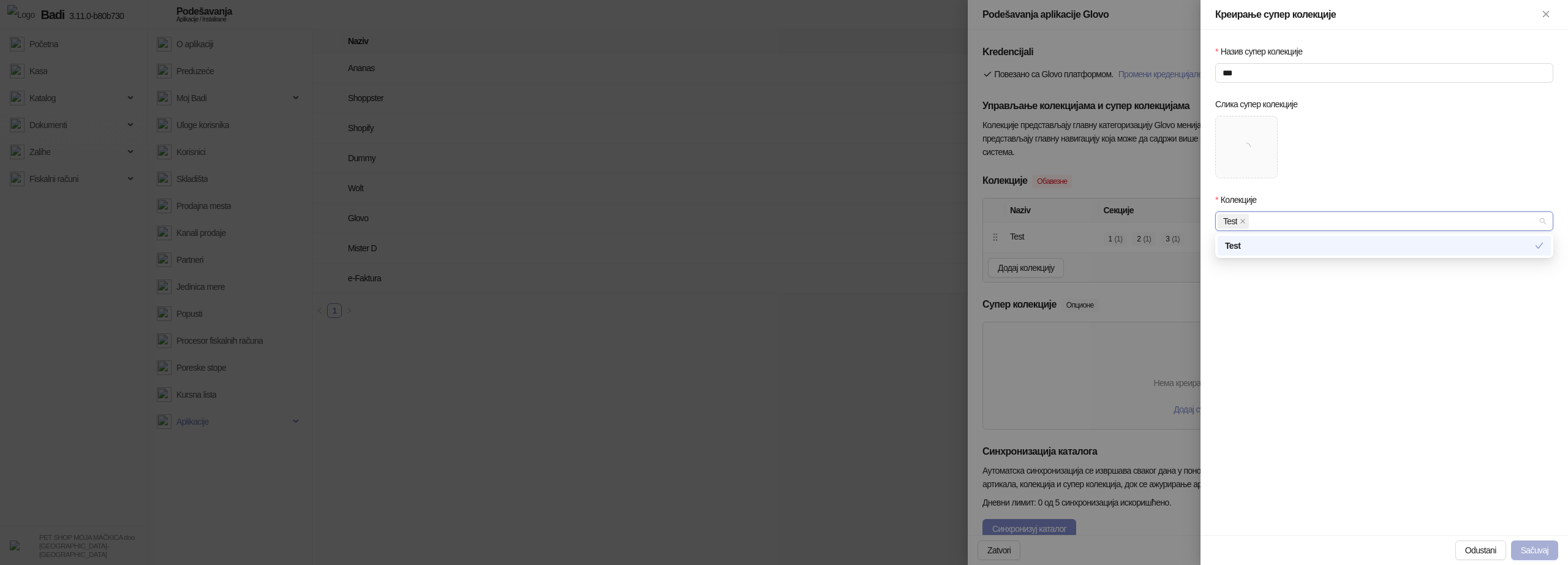
click at [1545, 544] on button "Sačuvaj" at bounding box center [1535, 550] width 47 height 20
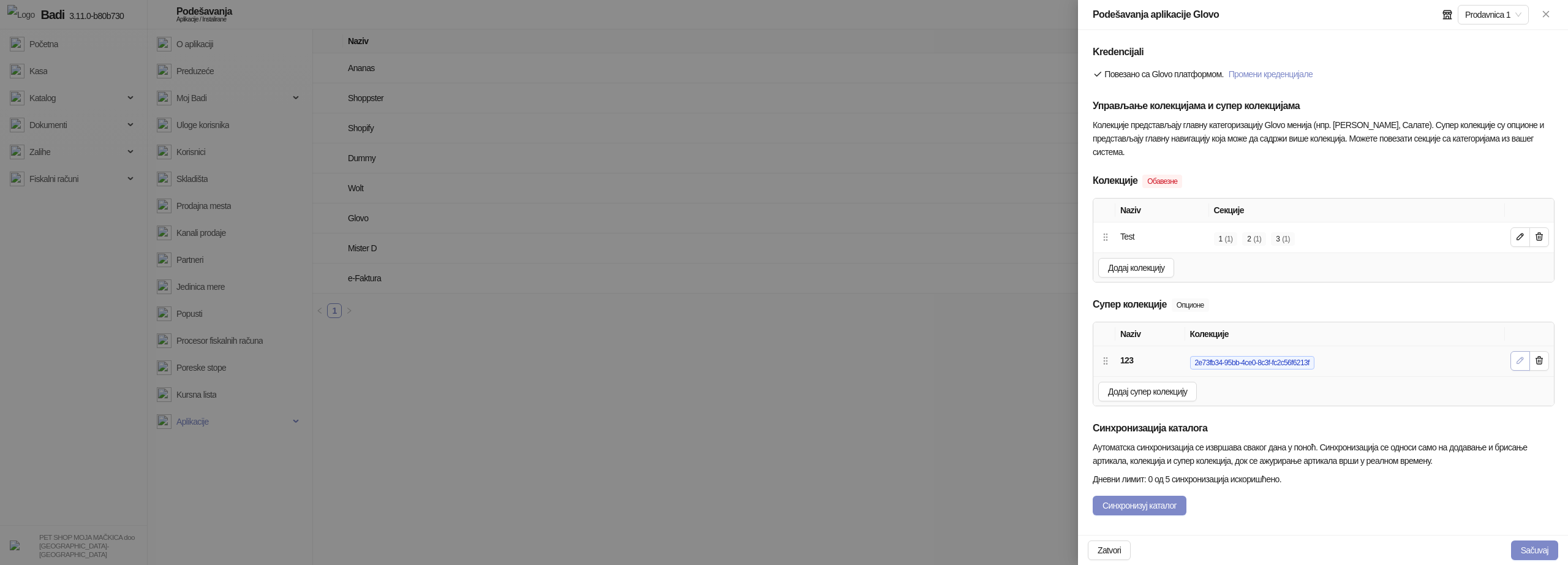
click at [1522, 357] on icon "button" at bounding box center [1521, 360] width 10 height 10
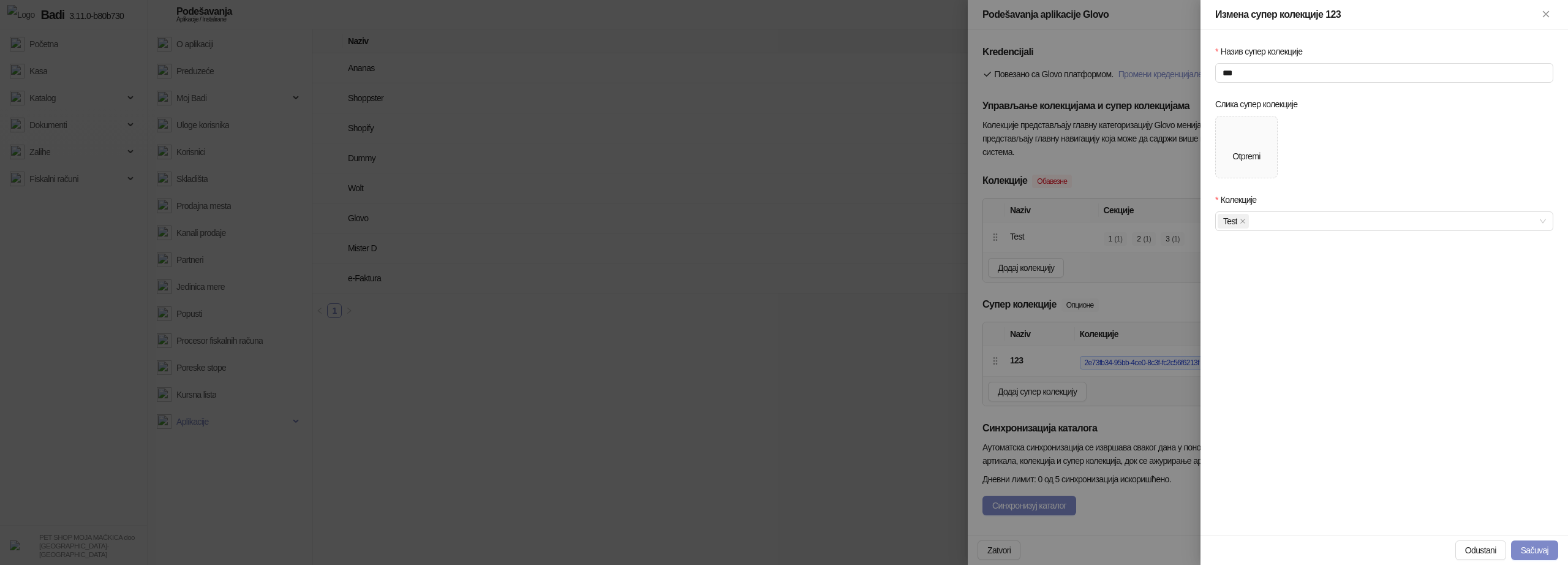
click at [1133, 330] on div at bounding box center [784, 282] width 1568 height 565
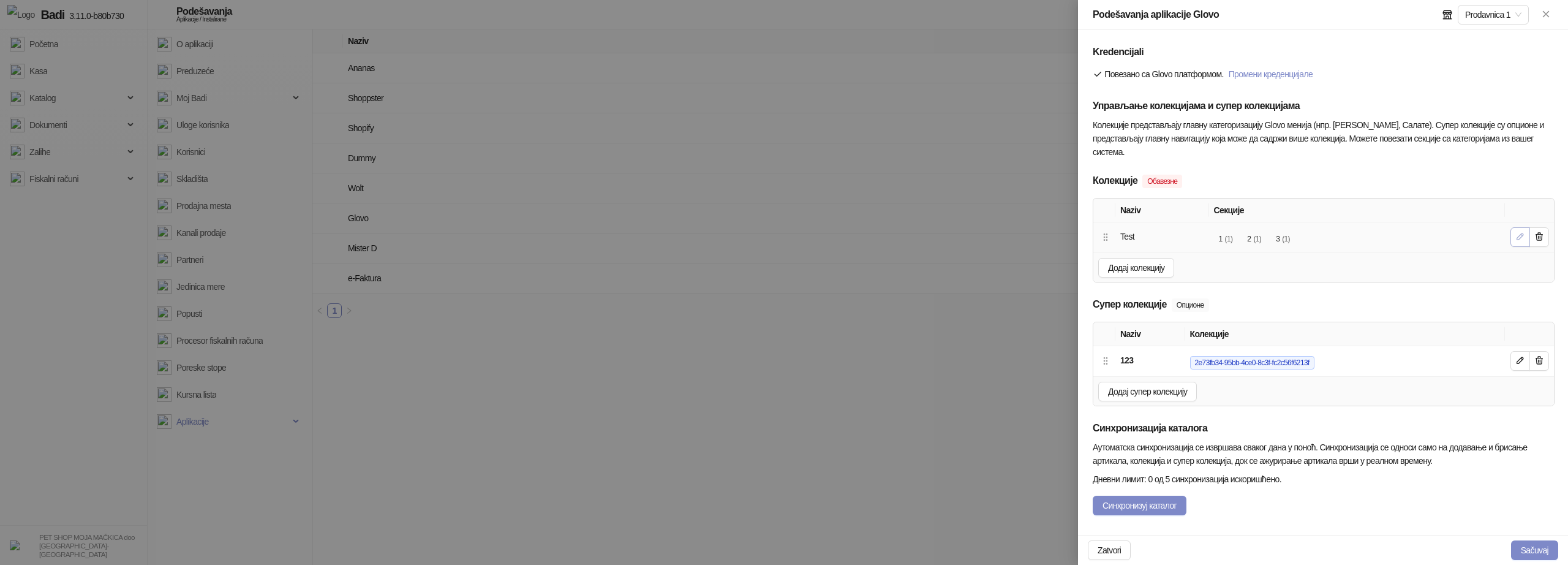
click at [1518, 230] on button "button" at bounding box center [1521, 237] width 20 height 20
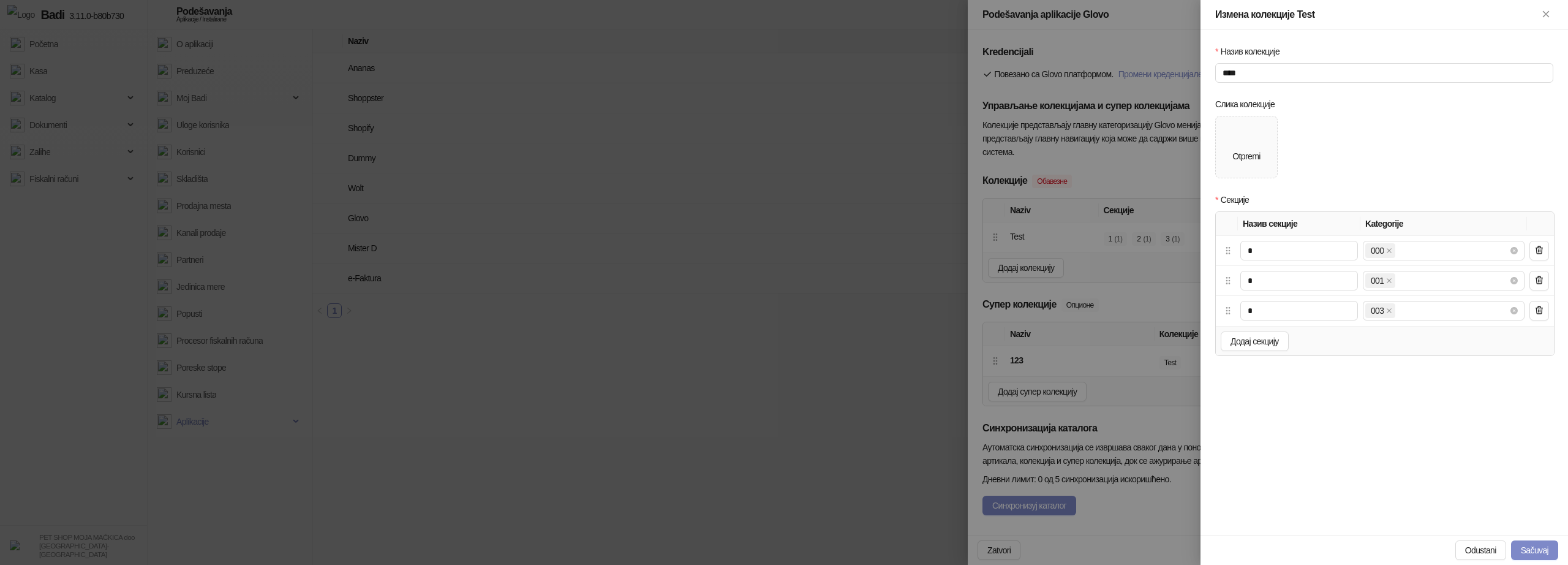
click at [1082, 347] on div at bounding box center [784, 282] width 1568 height 565
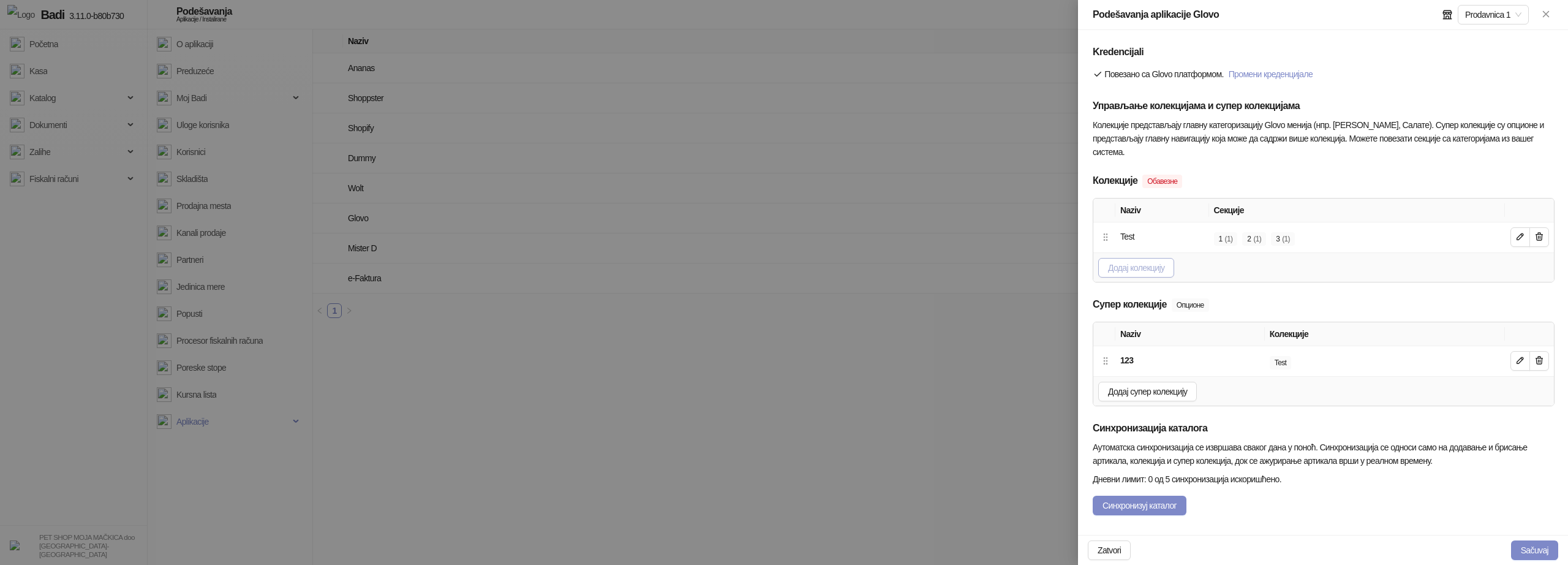
click at [1132, 265] on span "Додај колекцију" at bounding box center [1136, 268] width 57 height 10
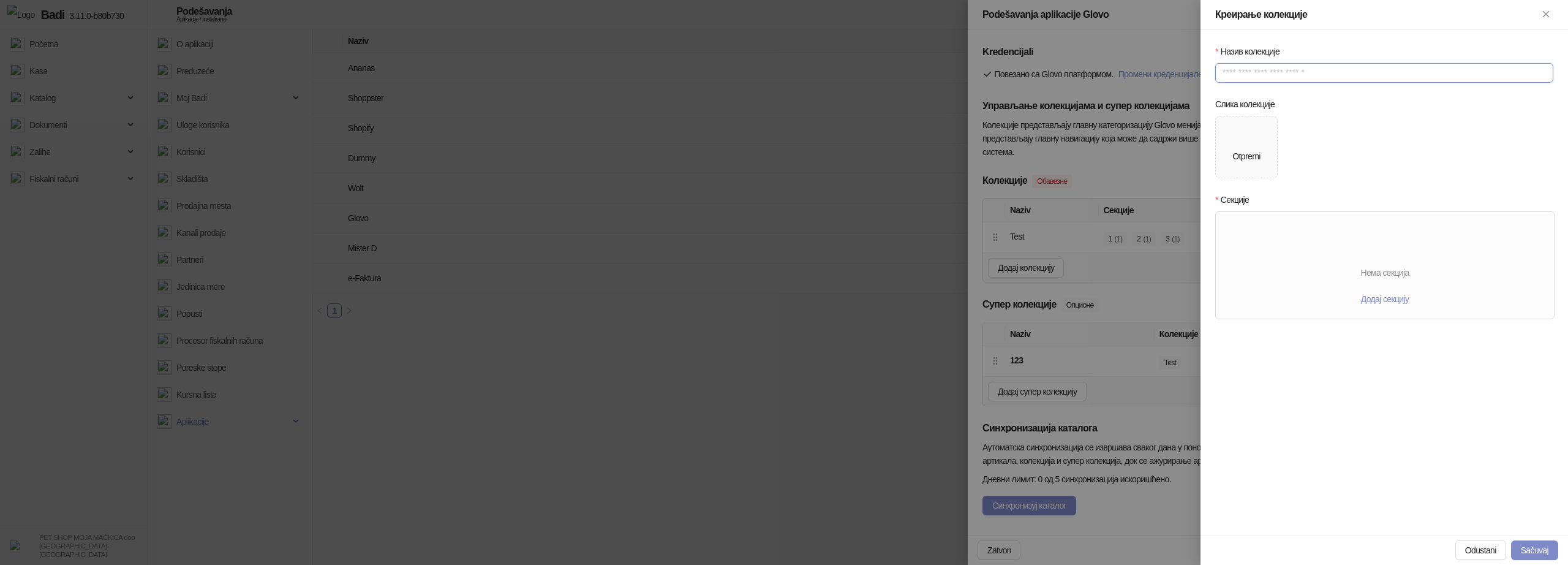
click at [1267, 69] on input "Назив колекције" at bounding box center [1385, 73] width 338 height 20
type input "*****"
click at [1377, 295] on span "Додај секцију" at bounding box center [1385, 299] width 48 height 10
click at [1315, 264] on td at bounding box center [1299, 251] width 122 height 30
click at [1315, 259] on input "text" at bounding box center [1299, 251] width 118 height 20
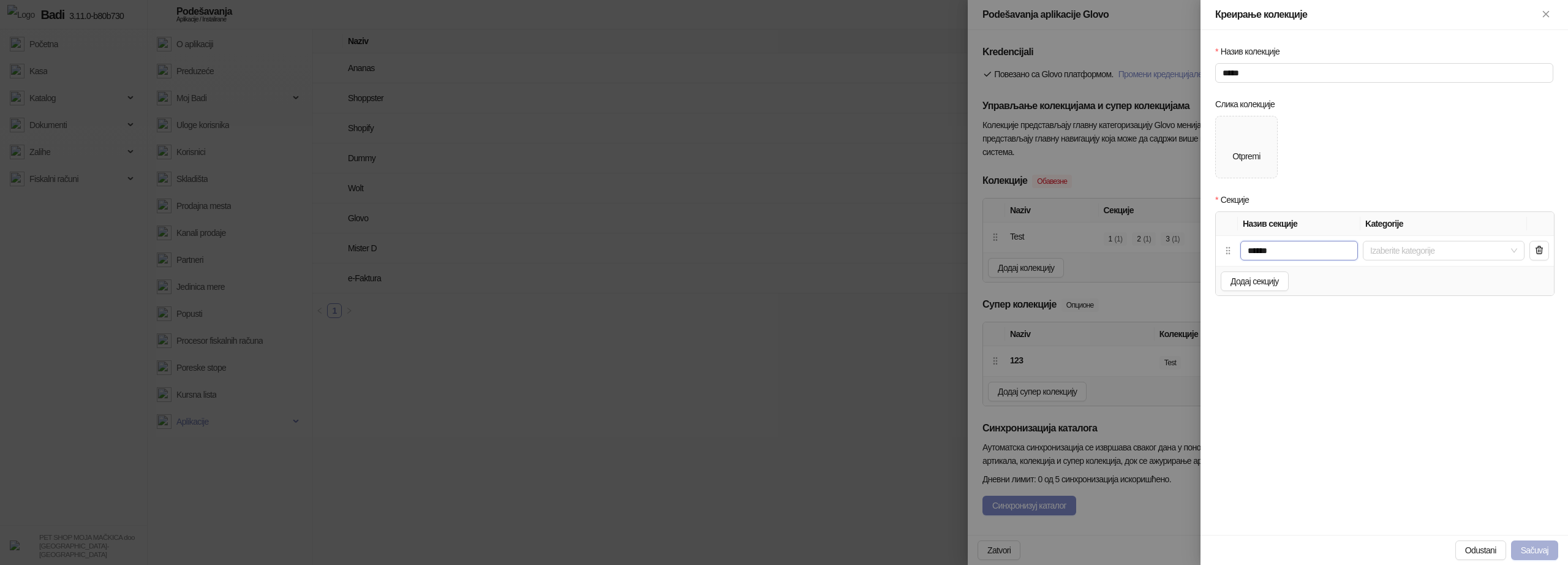
type input "******"
click at [1526, 550] on button "Sačuvaj" at bounding box center [1535, 550] width 47 height 20
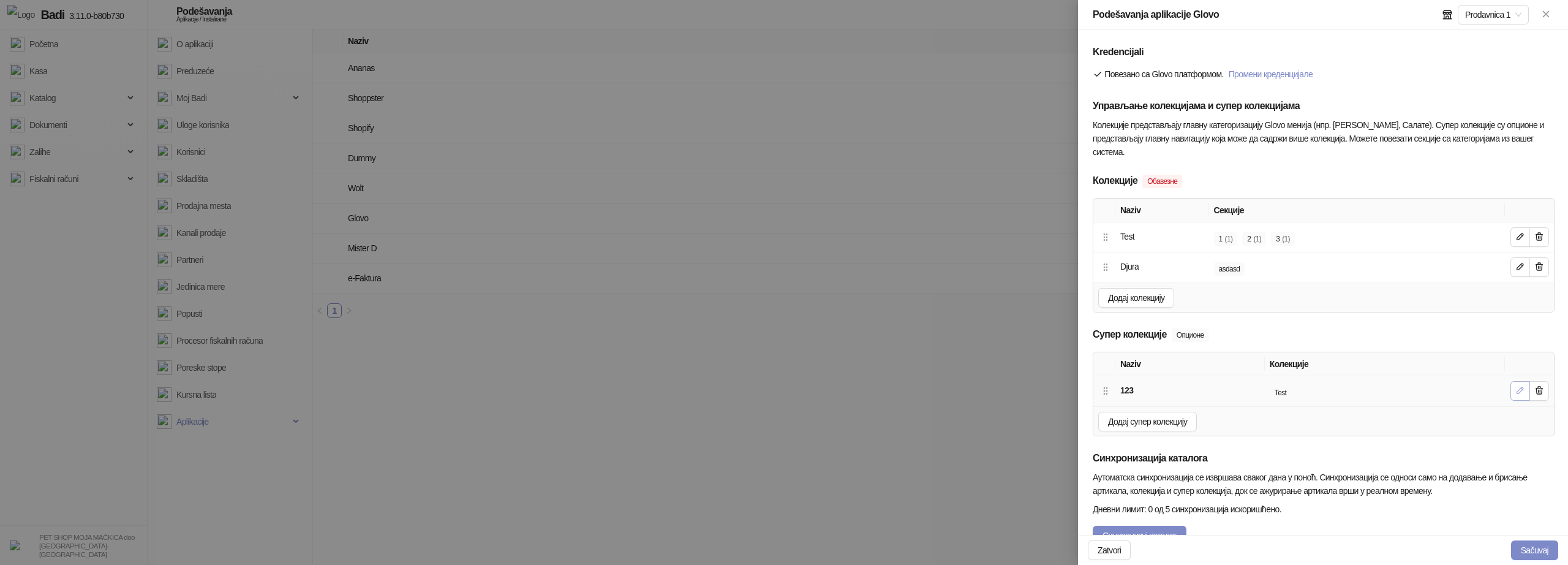
click at [1518, 392] on icon "button" at bounding box center [1521, 390] width 6 height 6
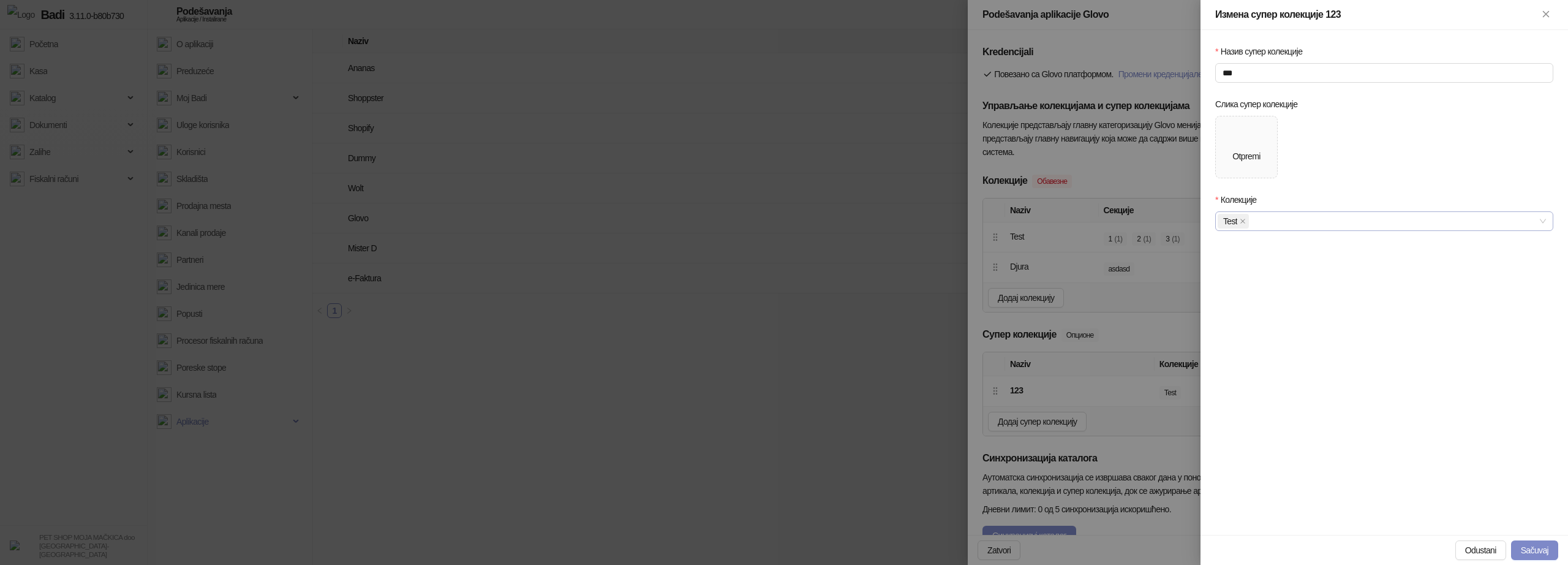
click at [1304, 216] on div "Test" at bounding box center [1378, 221] width 321 height 17
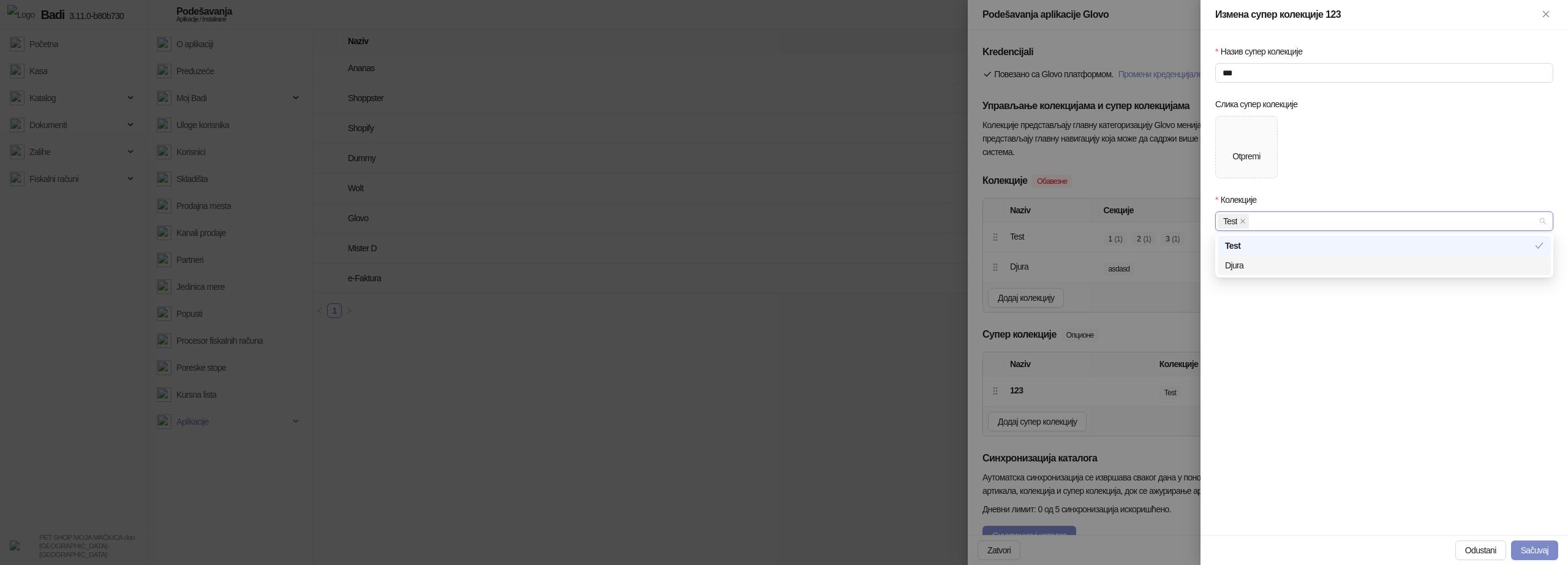
click at [1262, 259] on div "Djura" at bounding box center [1385, 265] width 319 height 13
click at [1183, 309] on div at bounding box center [784, 282] width 1568 height 565
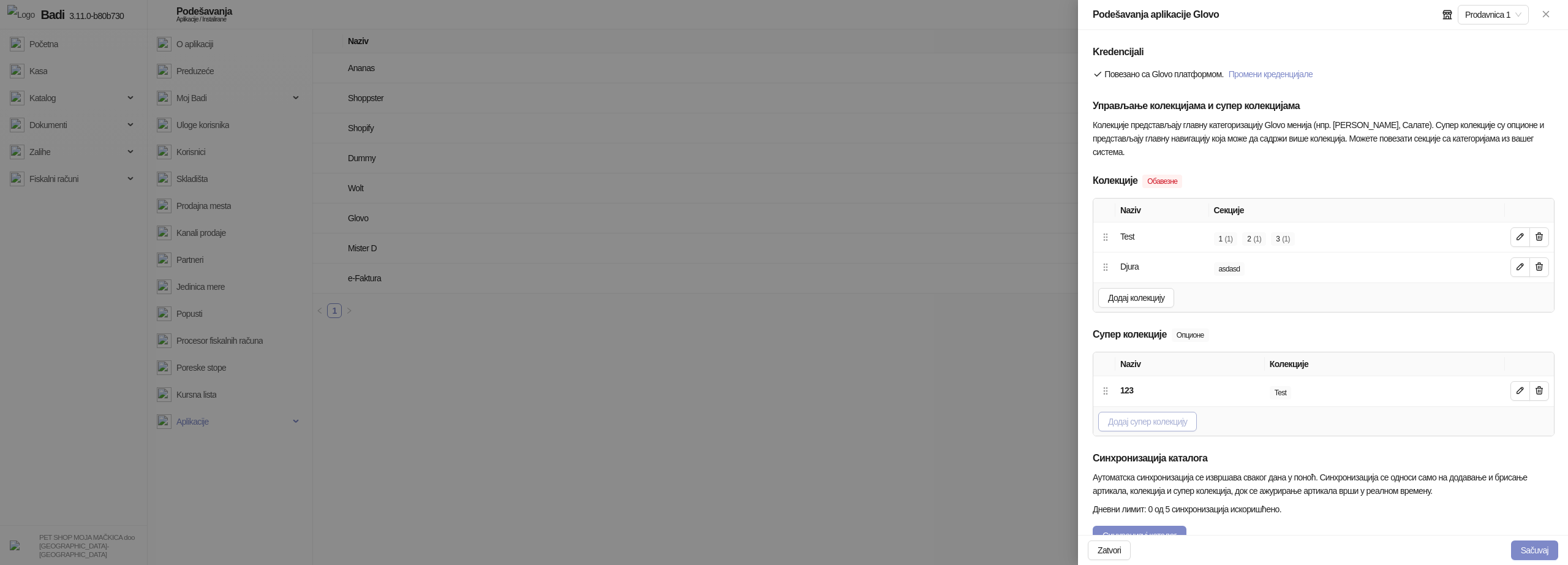
click at [1172, 421] on span "Додај супер колекцију" at bounding box center [1148, 421] width 79 height 10
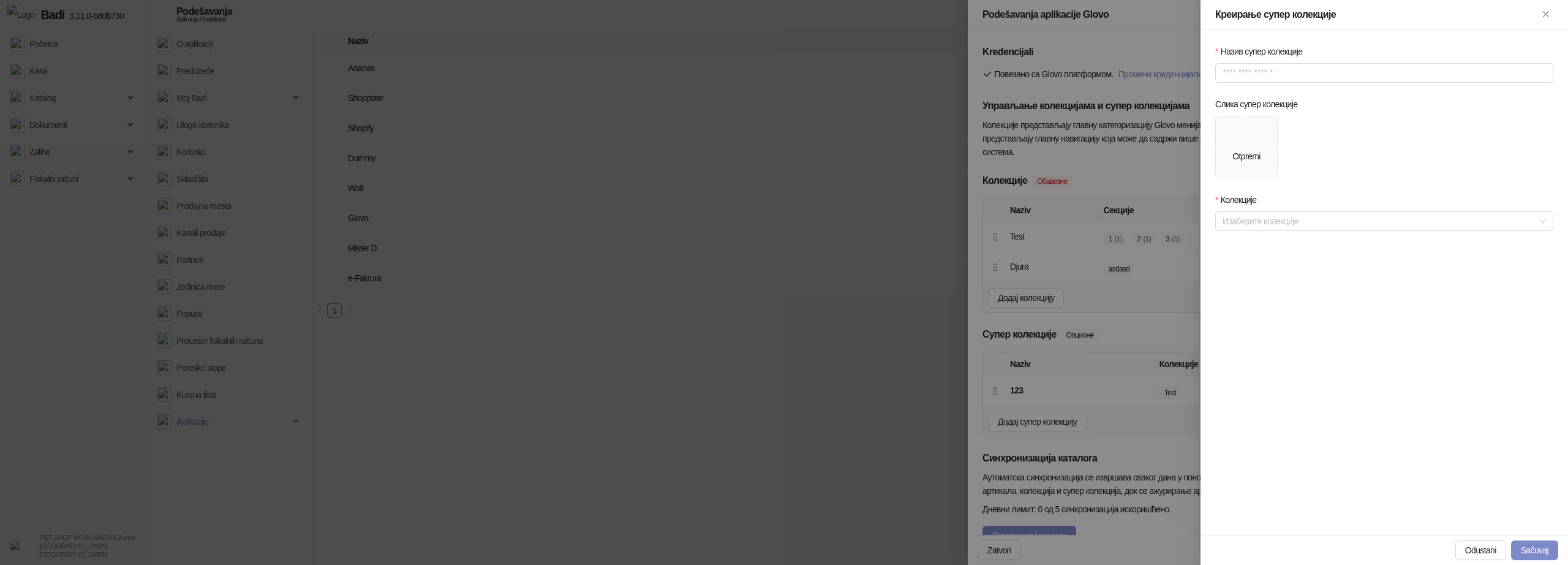
click at [1156, 302] on div at bounding box center [784, 282] width 1568 height 565
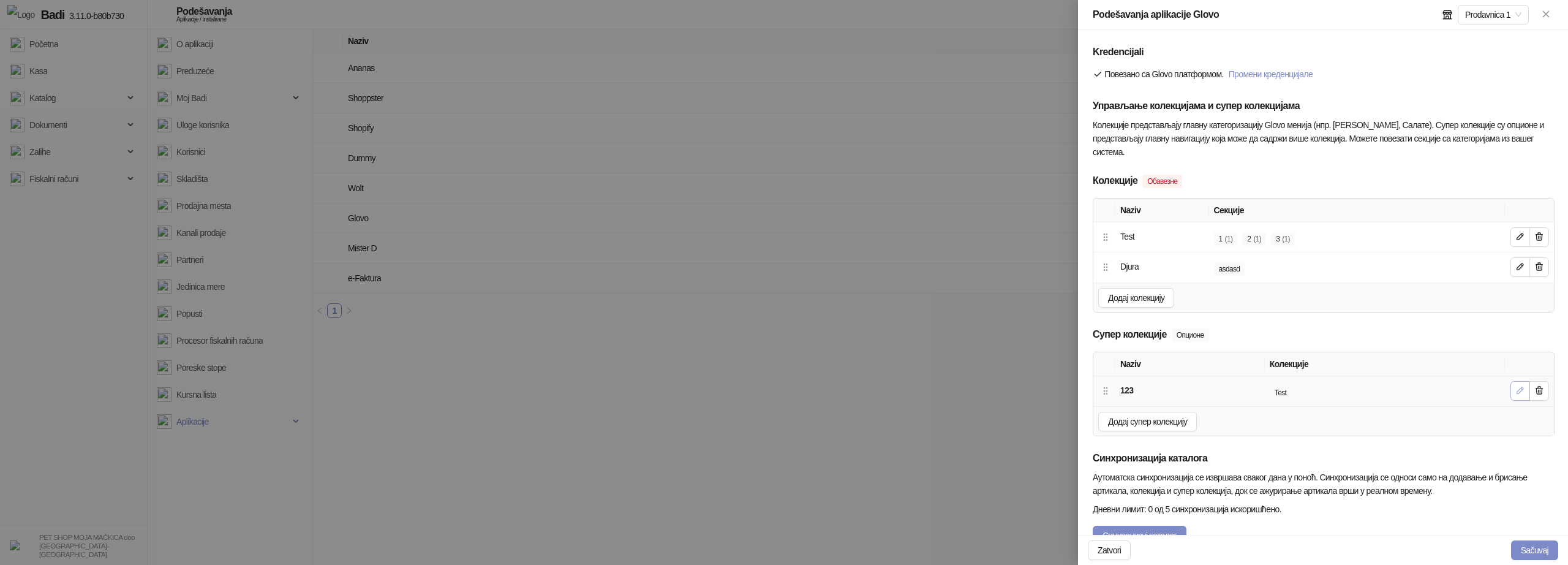
click at [1524, 389] on icon "button" at bounding box center [1521, 390] width 10 height 10
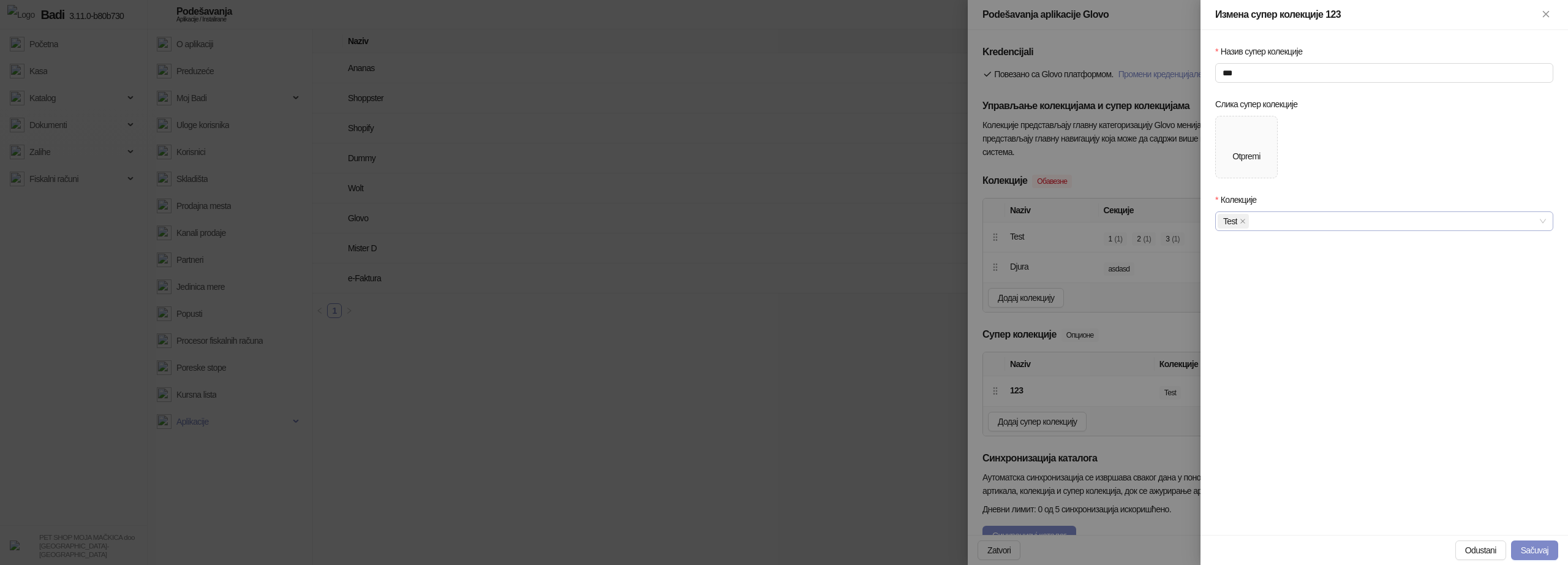
click at [1393, 225] on div "Test" at bounding box center [1378, 221] width 321 height 17
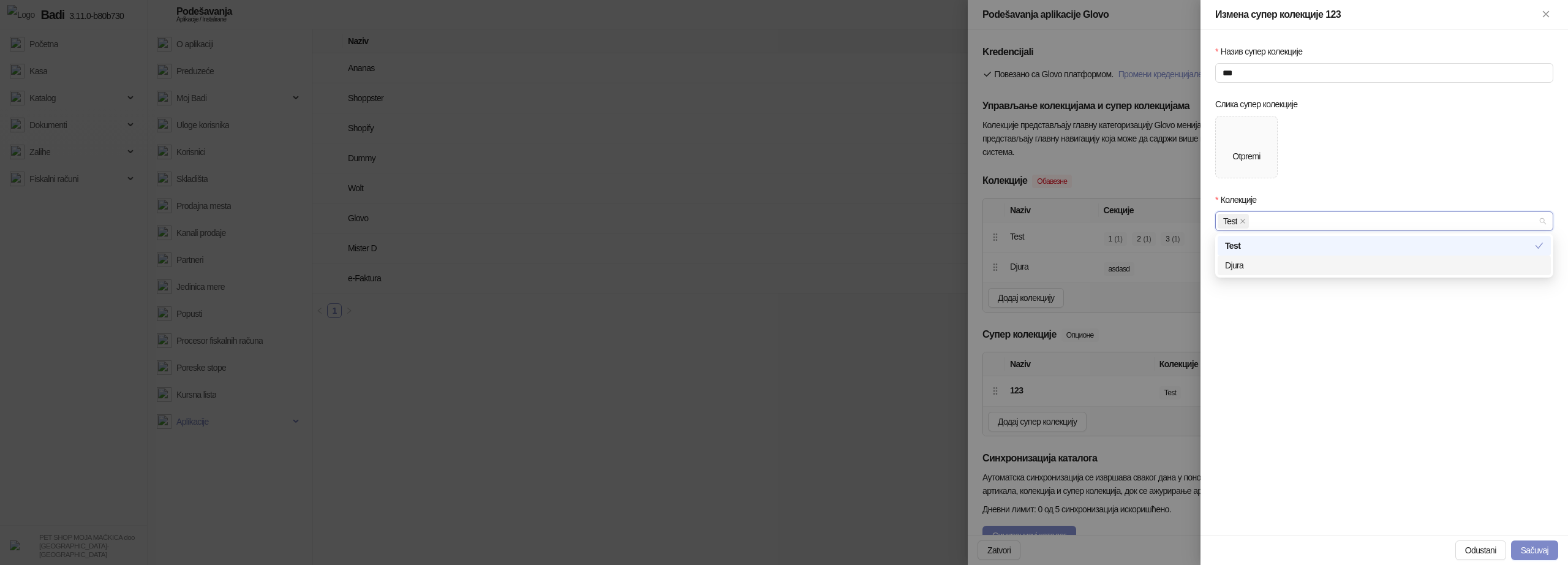
click at [1290, 268] on div "Djura" at bounding box center [1385, 265] width 319 height 13
click at [1531, 532] on div "Назив супер колекције *** Слика супер колекције Otpremi Колекције Test Djura" at bounding box center [1384, 282] width 367 height 505
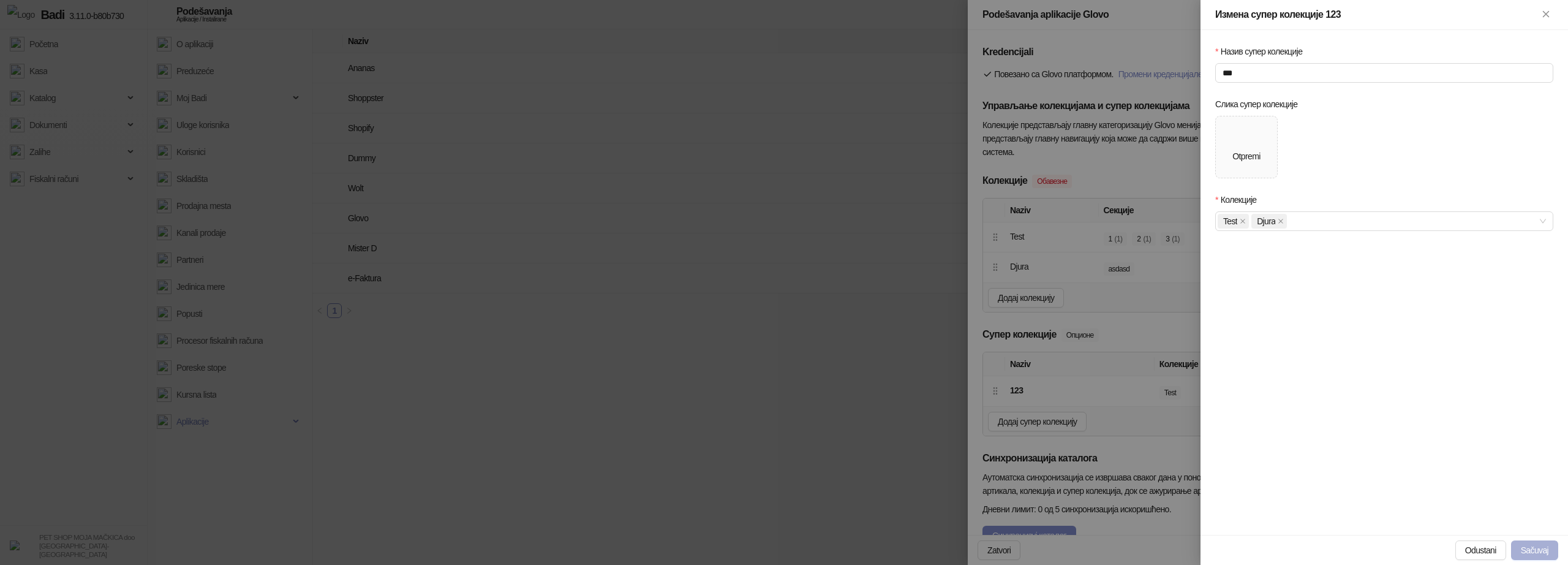
click at [1531, 542] on button "Sačuvaj" at bounding box center [1535, 550] width 47 height 20
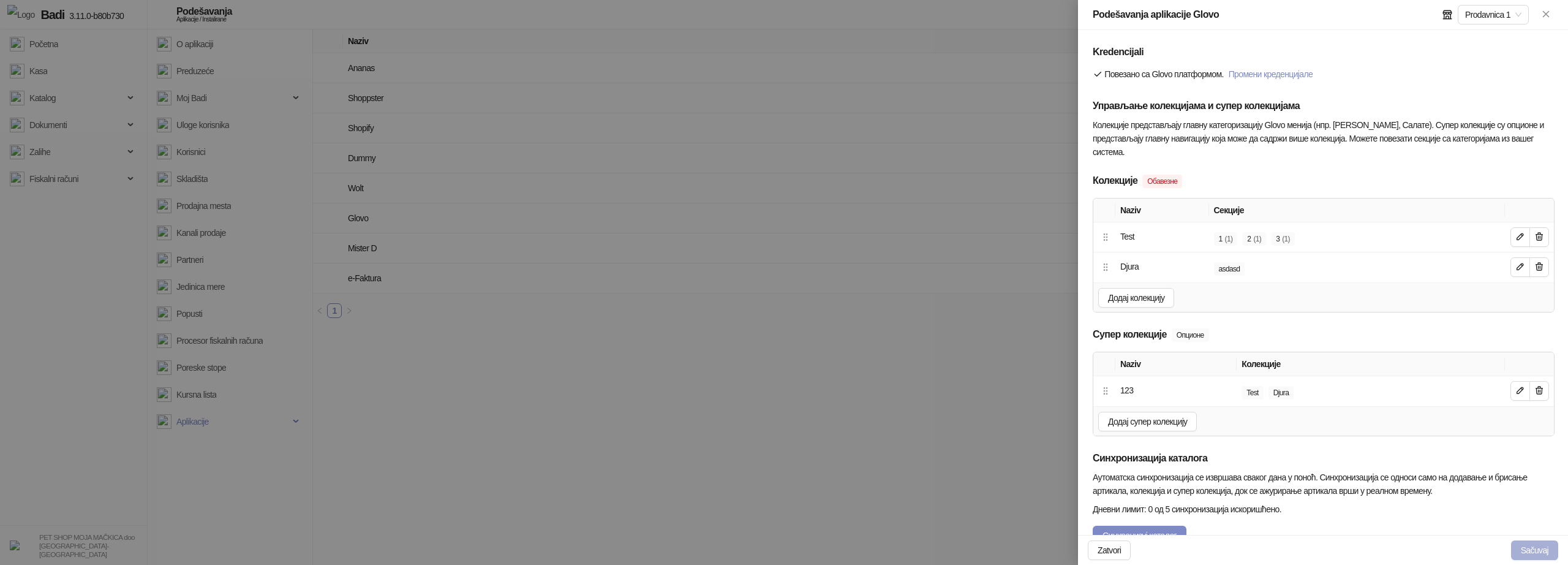
click at [1541, 549] on button "Sačuvaj" at bounding box center [1535, 550] width 47 height 20
click at [1528, 550] on button "Sačuvaj" at bounding box center [1535, 550] width 47 height 20
click at [1528, 548] on button "Sačuvaj" at bounding box center [1535, 550] width 47 height 20
click at [1540, 540] on button "Sačuvaj" at bounding box center [1535, 550] width 47 height 20
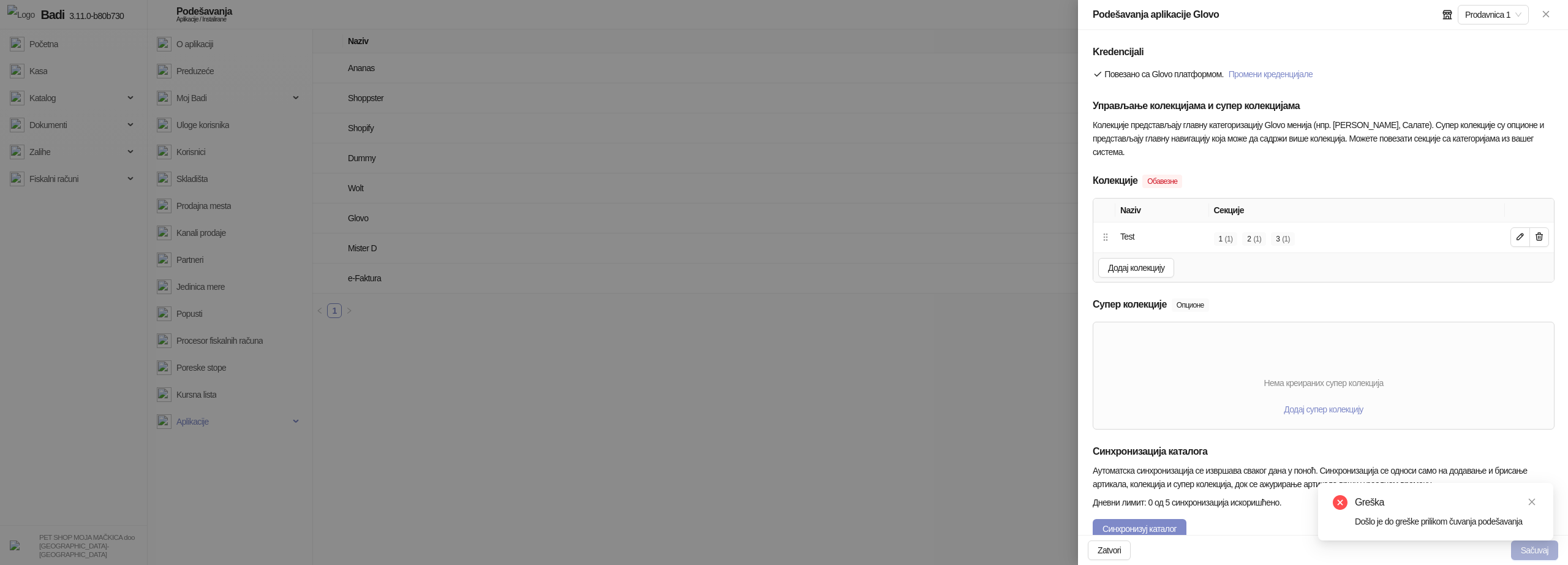
click at [1526, 554] on button "Sačuvaj" at bounding box center [1535, 550] width 47 height 20
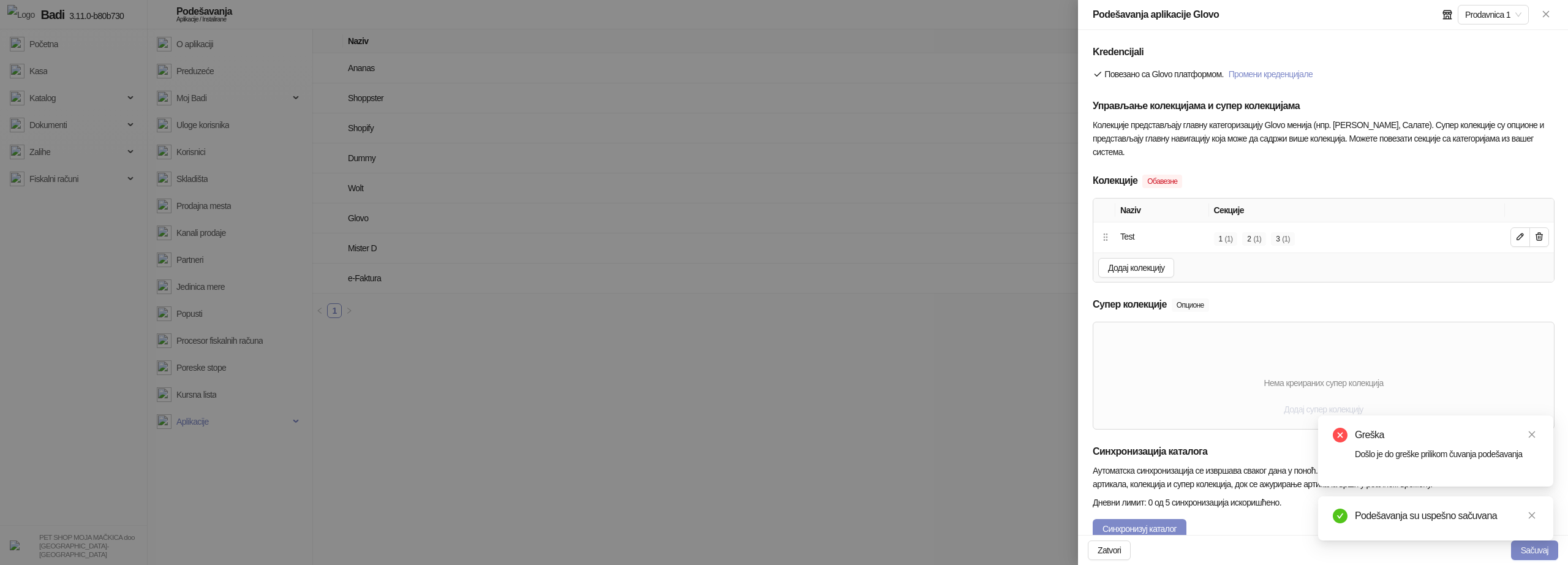
click at [1274, 413] on button "Додај супер колекцију" at bounding box center [1323, 409] width 98 height 20
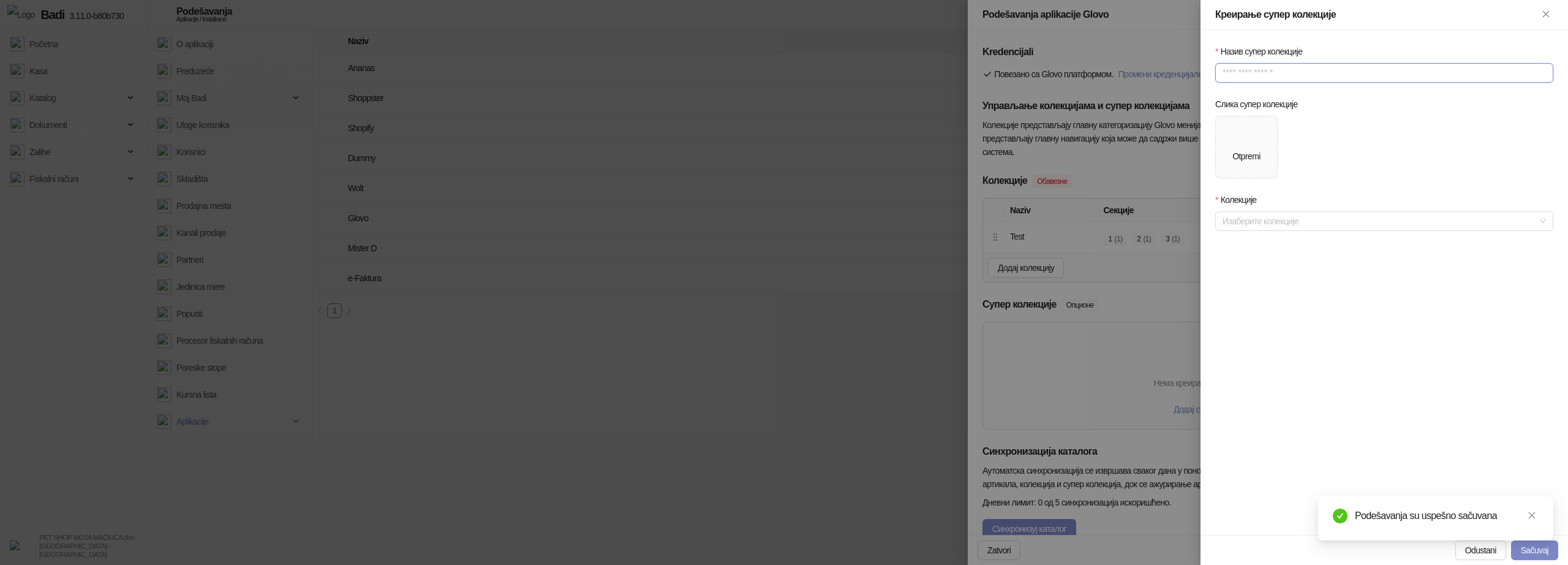
click at [1258, 73] on input "Назив супер колекције" at bounding box center [1385, 73] width 338 height 20
type input "********"
click at [1260, 148] on div "Otpremi" at bounding box center [1246, 147] width 28 height 32
click at [1270, 212] on div "Колекције Изаберите колекције" at bounding box center [1385, 212] width 338 height 38
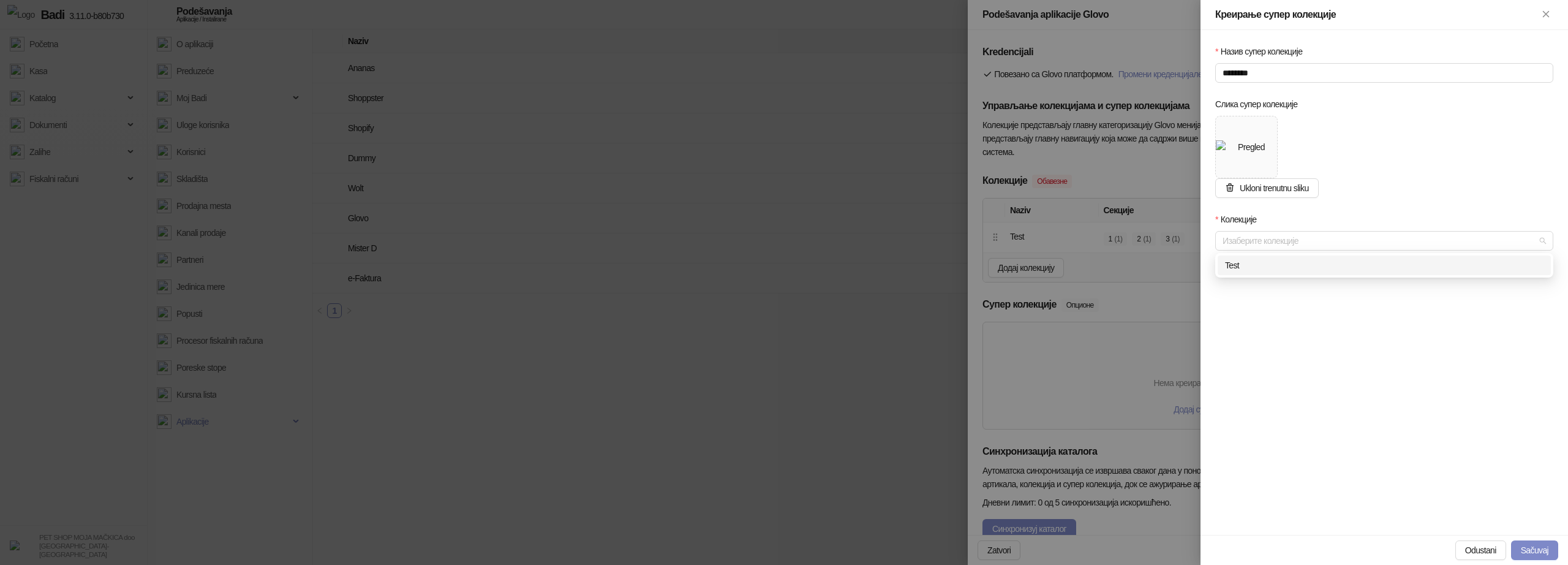
click at [1248, 266] on div "Test" at bounding box center [1385, 265] width 319 height 13
click at [1543, 545] on button "Sačuvaj" at bounding box center [1535, 550] width 47 height 20
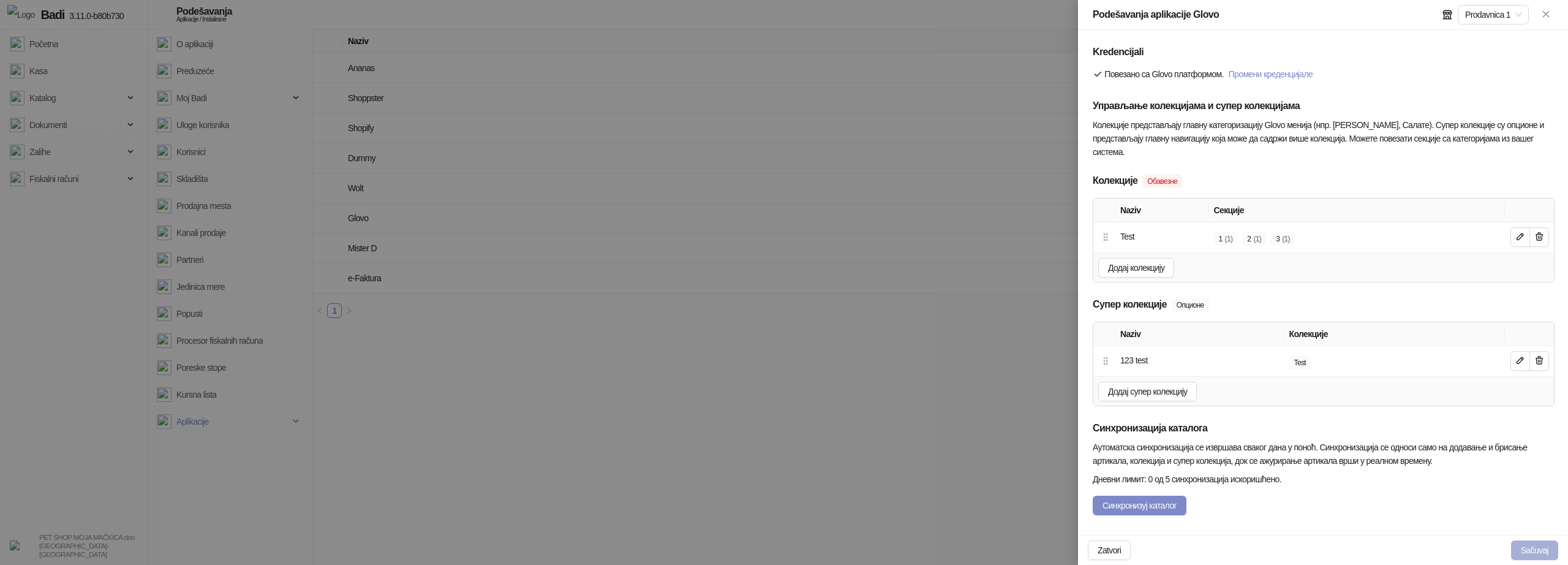
click at [1535, 546] on button "Sačuvaj" at bounding box center [1535, 550] width 47 height 20
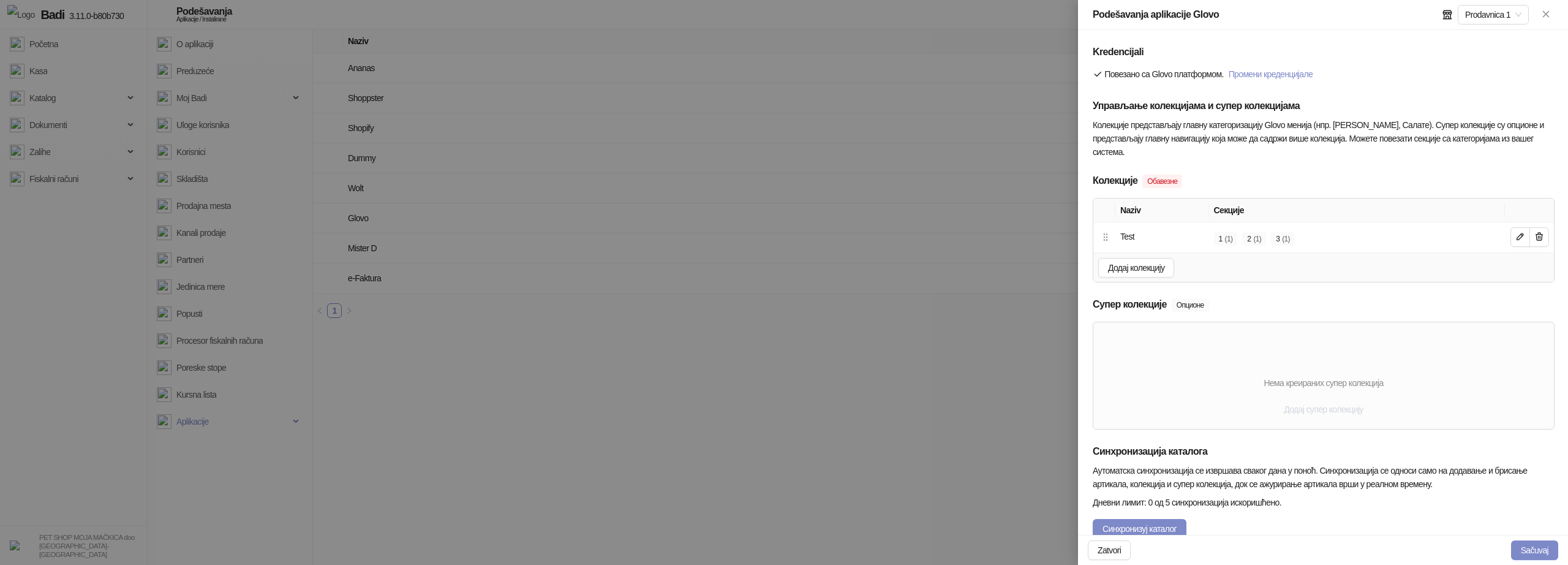
click at [1344, 410] on span "Додај супер колекцију" at bounding box center [1324, 409] width 79 height 10
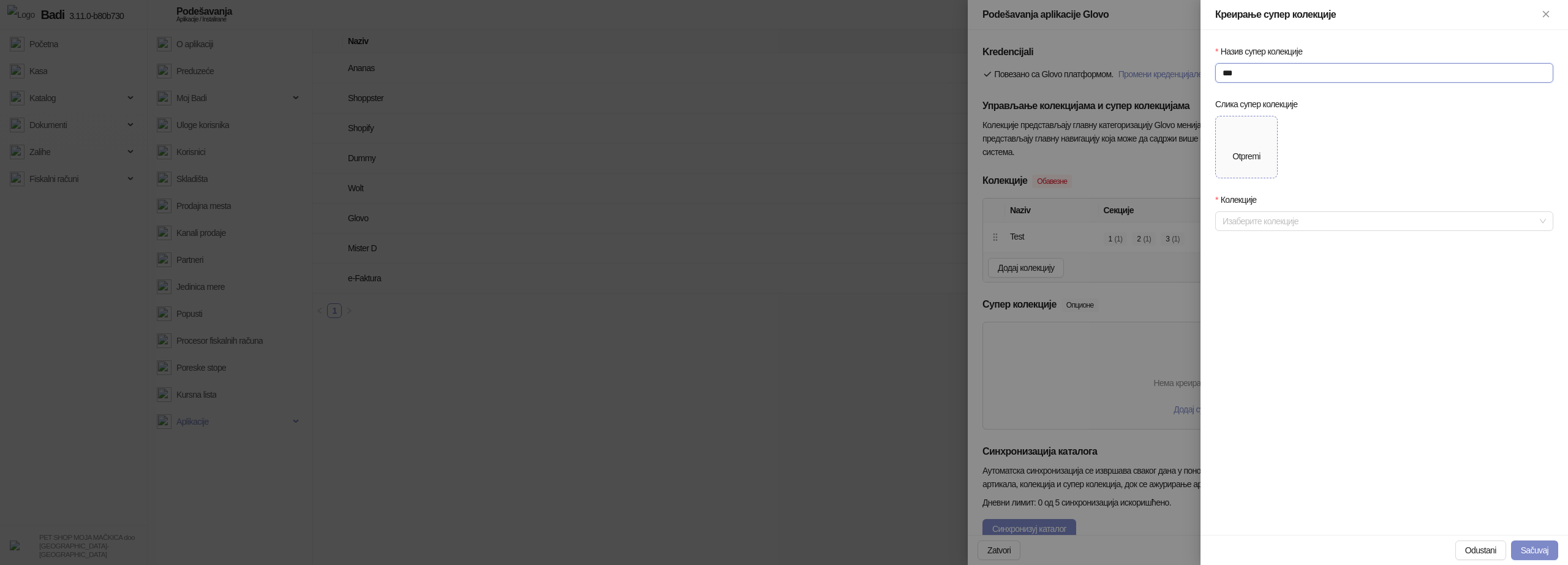
type input "***"
click at [1235, 160] on div "Otpremi" at bounding box center [1246, 156] width 28 height 13
click at [1279, 237] on div at bounding box center [1378, 241] width 321 height 17
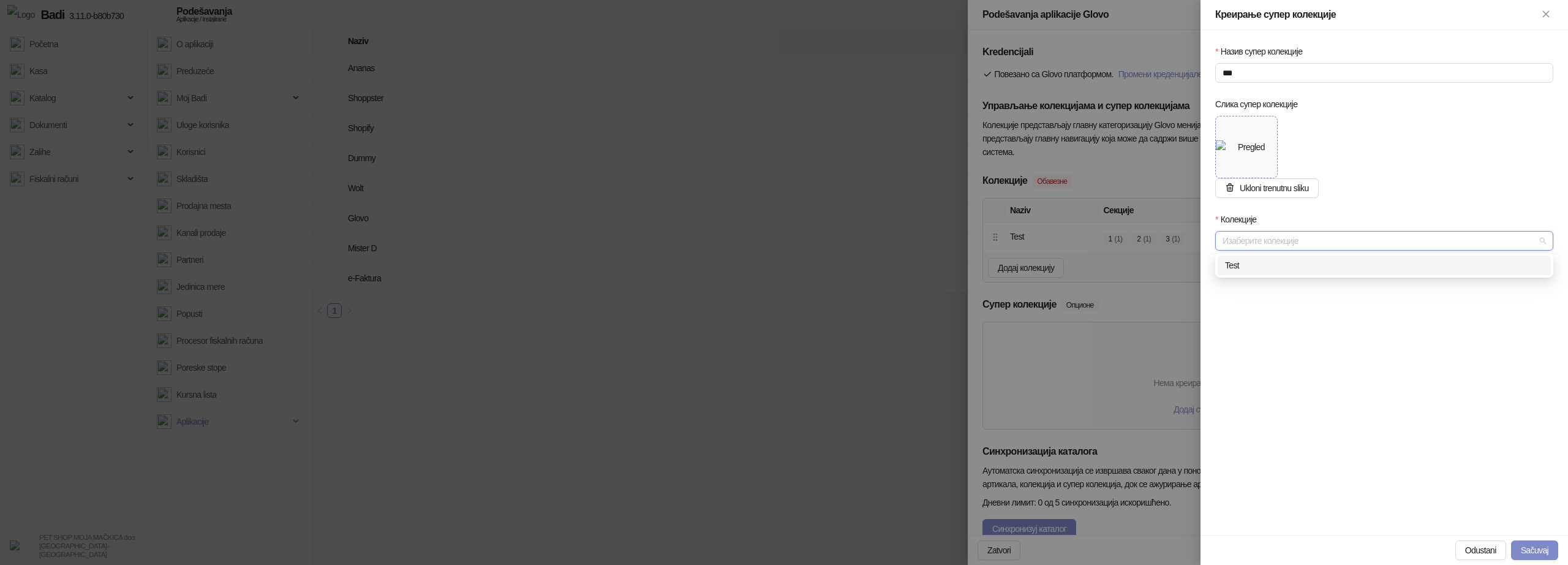
click at [1250, 273] on div "Test" at bounding box center [1384, 266] width 333 height 20
click at [1542, 549] on button "Sačuvaj" at bounding box center [1535, 550] width 47 height 20
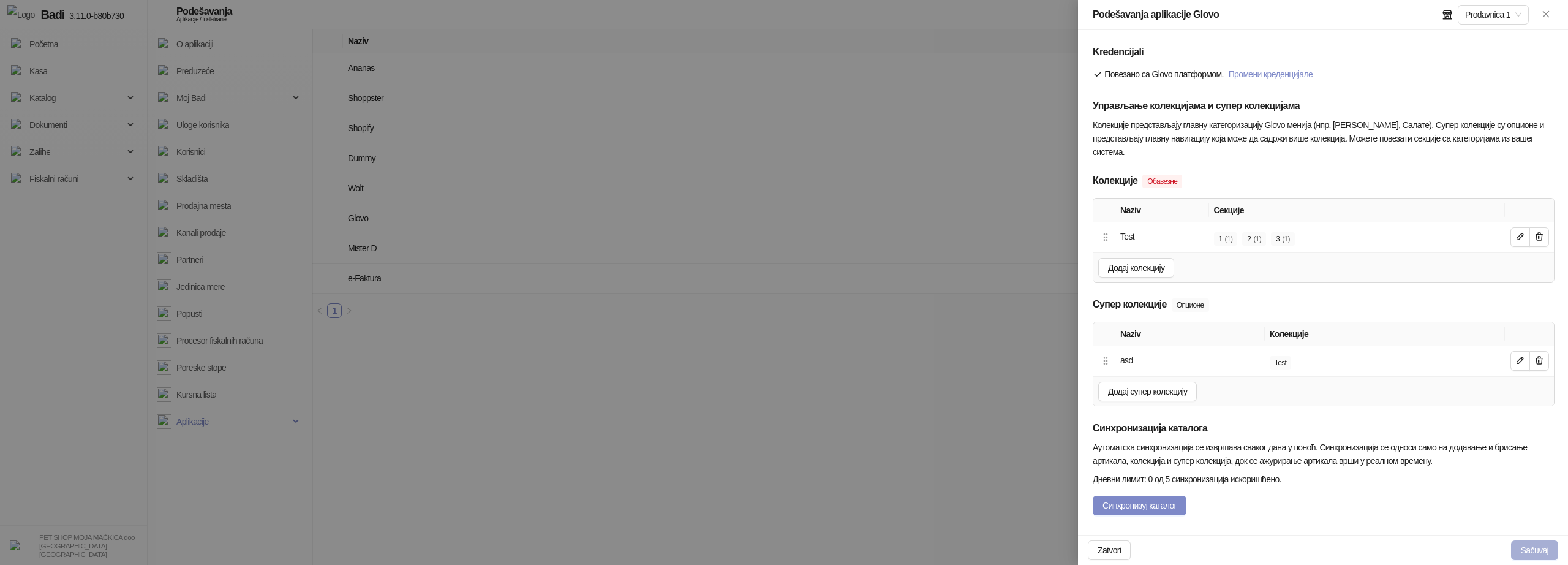
click at [1519, 549] on button "Sačuvaj" at bounding box center [1535, 550] width 47 height 20
click at [1530, 557] on button "Sačuvaj" at bounding box center [1535, 550] width 47 height 20
click at [1534, 553] on button "Sačuvaj" at bounding box center [1535, 550] width 47 height 20
click at [1536, 552] on button "Sačuvaj" at bounding box center [1535, 550] width 47 height 20
